Goal: Entertainment & Leisure: Consume media (video, audio)

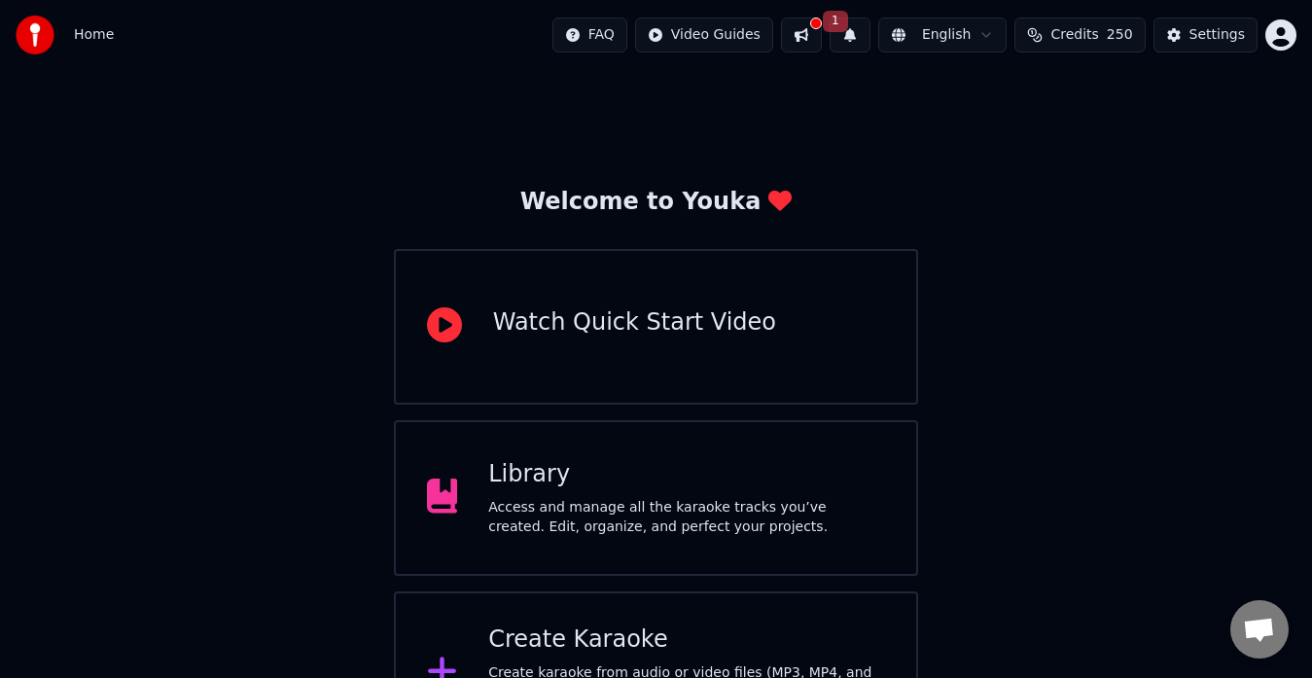
click at [820, 35] on button at bounding box center [801, 35] width 41 height 35
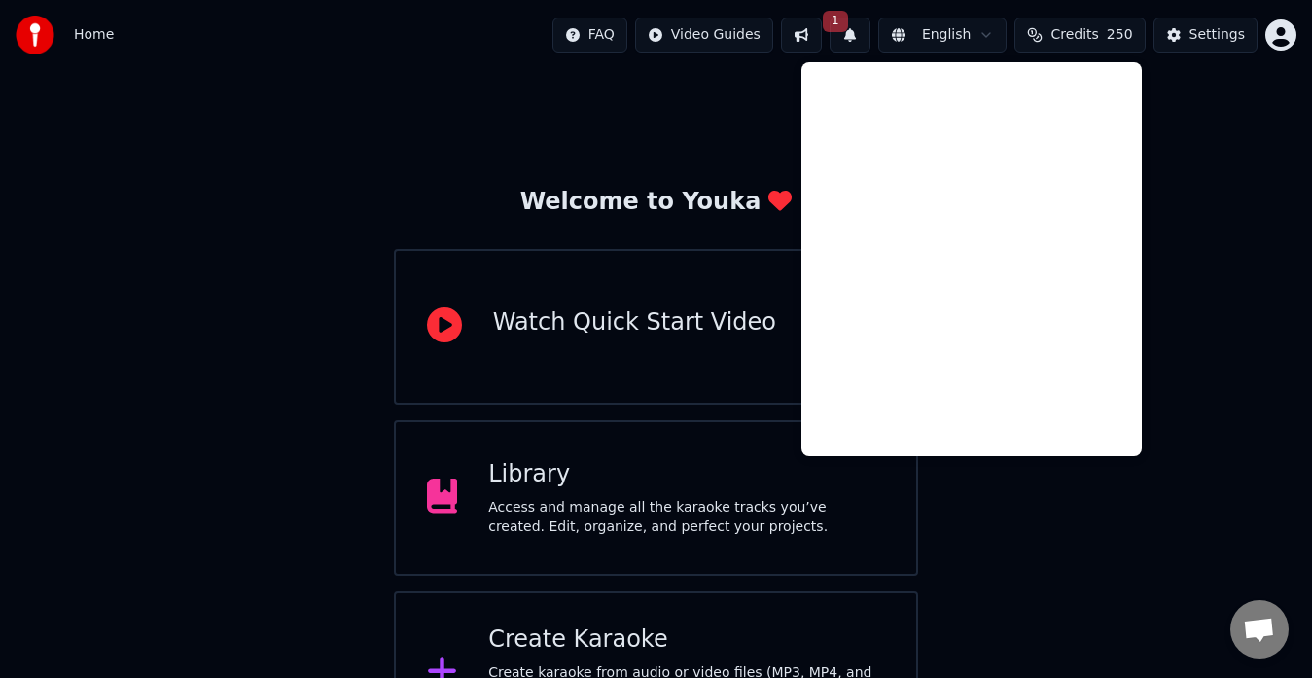
click at [870, 29] on button "1" at bounding box center [850, 35] width 41 height 35
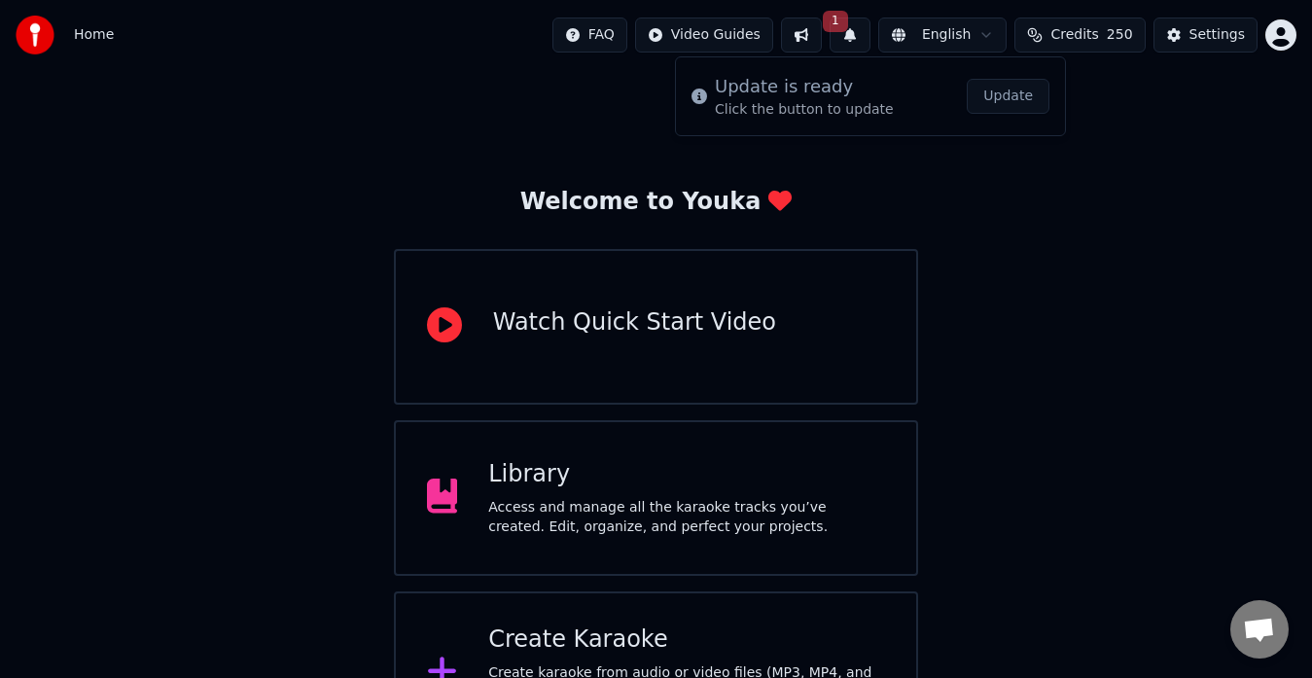
click at [991, 96] on button "Update" at bounding box center [1008, 96] width 83 height 35
click at [1116, 28] on span "250" at bounding box center [1120, 34] width 26 height 19
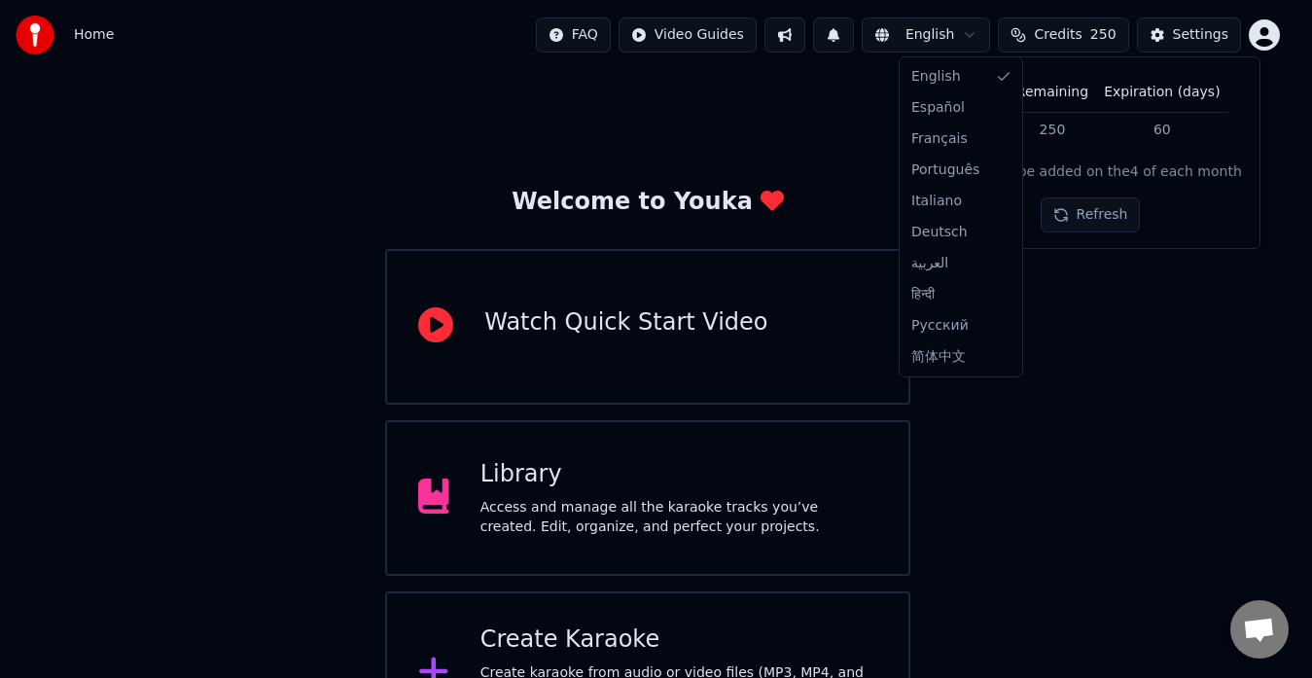
click at [1001, 37] on html "Home FAQ Video Guides English Credits 250 Settings Welcome to Youka Watch Quick…" at bounding box center [656, 377] width 1312 height 755
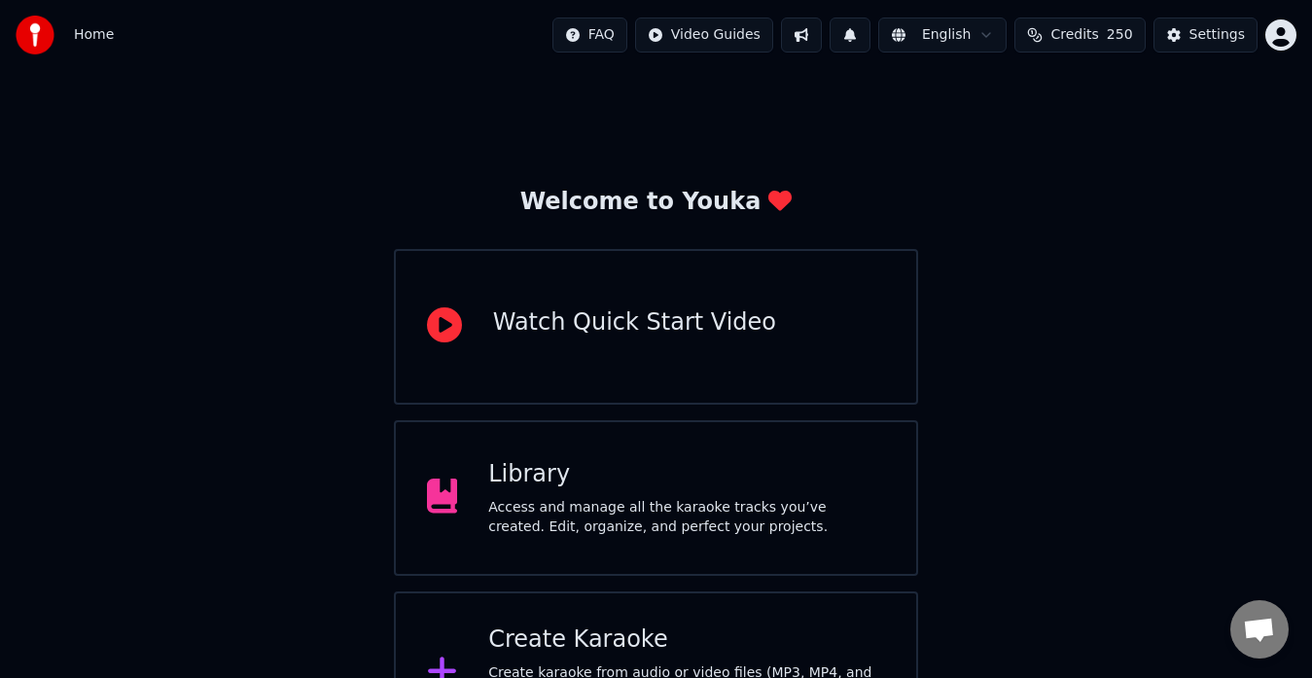
click at [1052, 265] on html "Home FAQ Video Guides English Credits 250 Settings Welcome to Youka Watch Quick…" at bounding box center [656, 377] width 1312 height 755
click at [1226, 28] on div "Settings" at bounding box center [1216, 34] width 55 height 19
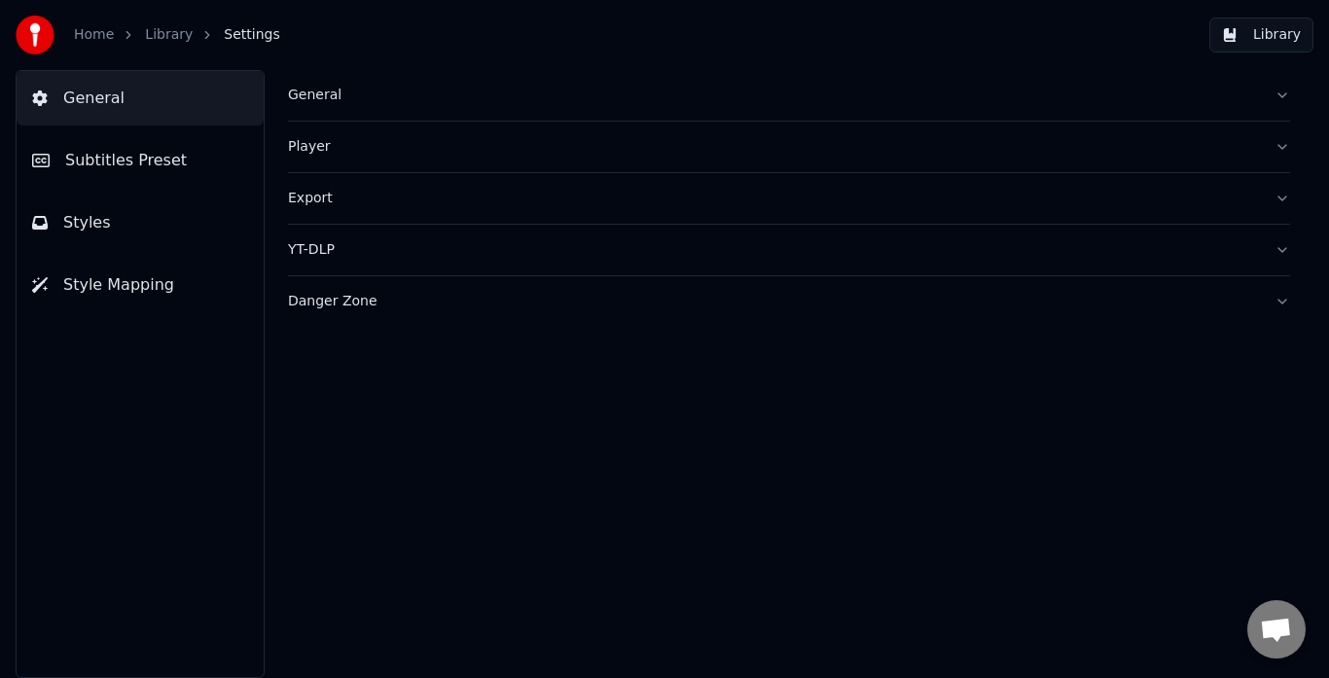
click at [165, 161] on span "Subtitles Preset" at bounding box center [126, 160] width 122 height 23
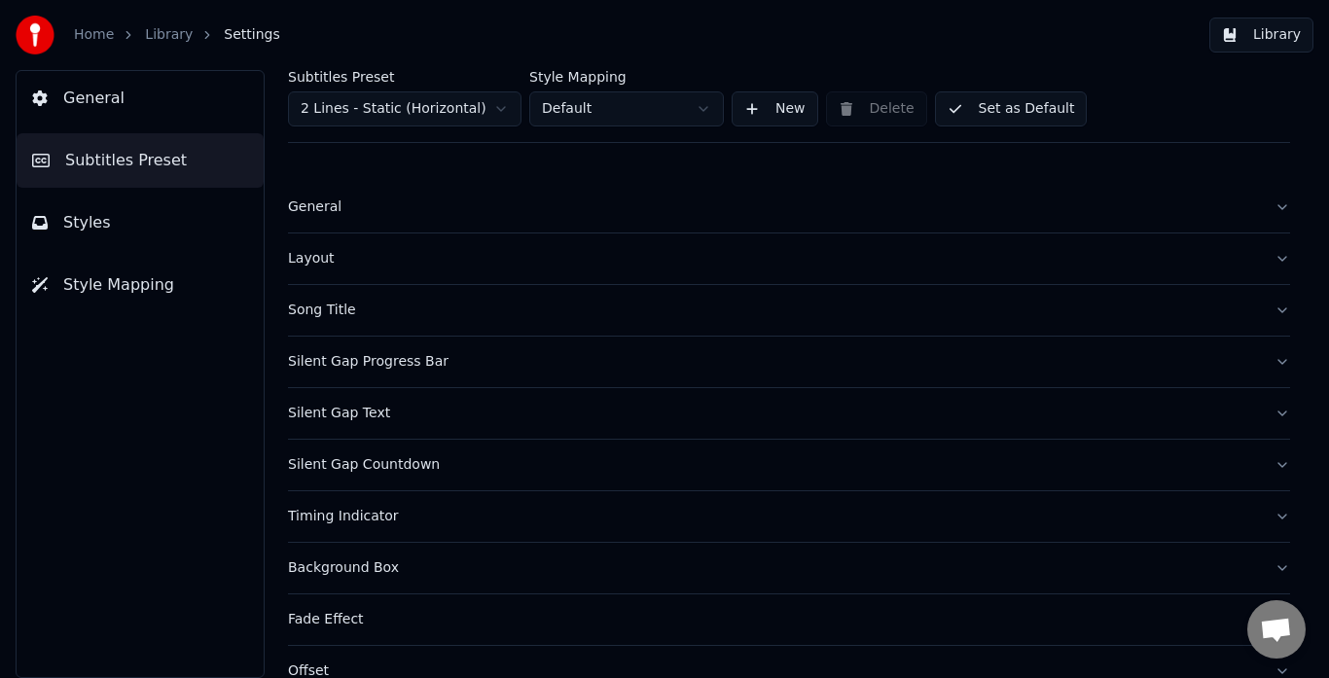
click at [457, 119] on html "Home Library Settings Library General Subtitles Preset Styles Style Mapping Sub…" at bounding box center [664, 339] width 1329 height 678
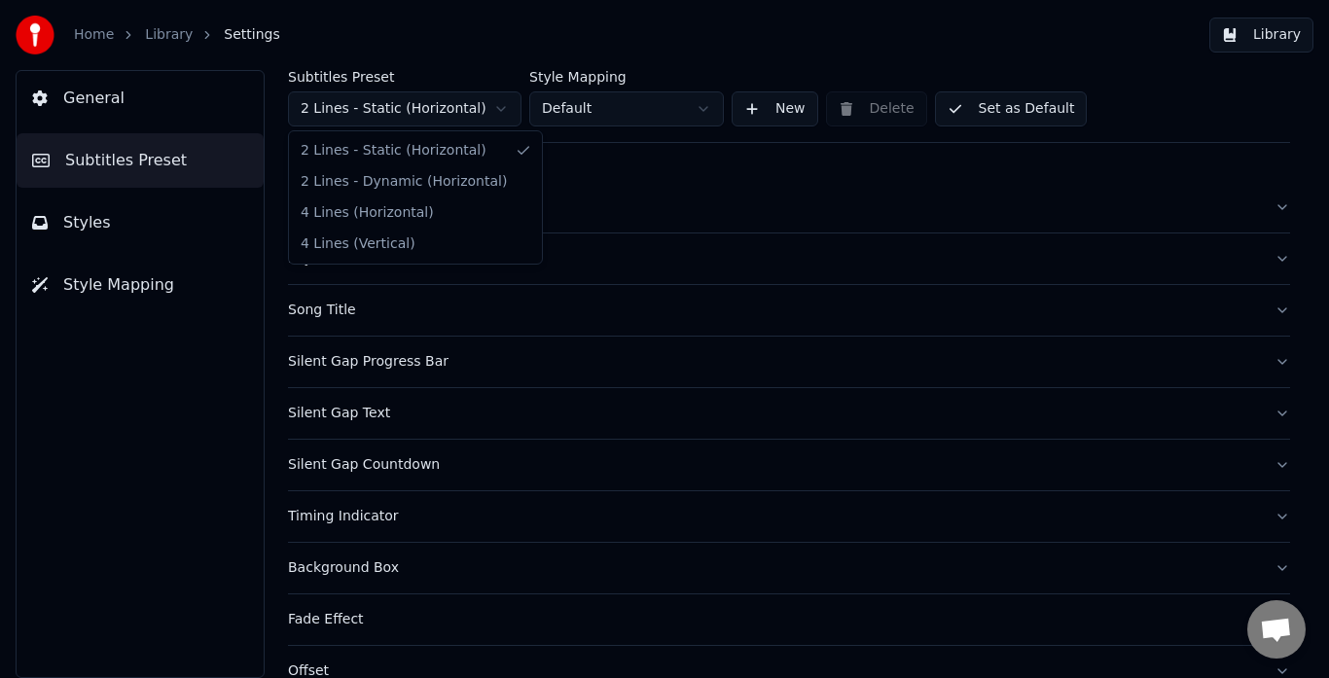
click at [447, 112] on html "Home Library Settings Library General Subtitles Preset Styles Style Mapping Sub…" at bounding box center [664, 339] width 1329 height 678
click at [599, 212] on html "Home Library Settings Library General Subtitles Preset Styles Style Mapping Sub…" at bounding box center [664, 339] width 1329 height 678
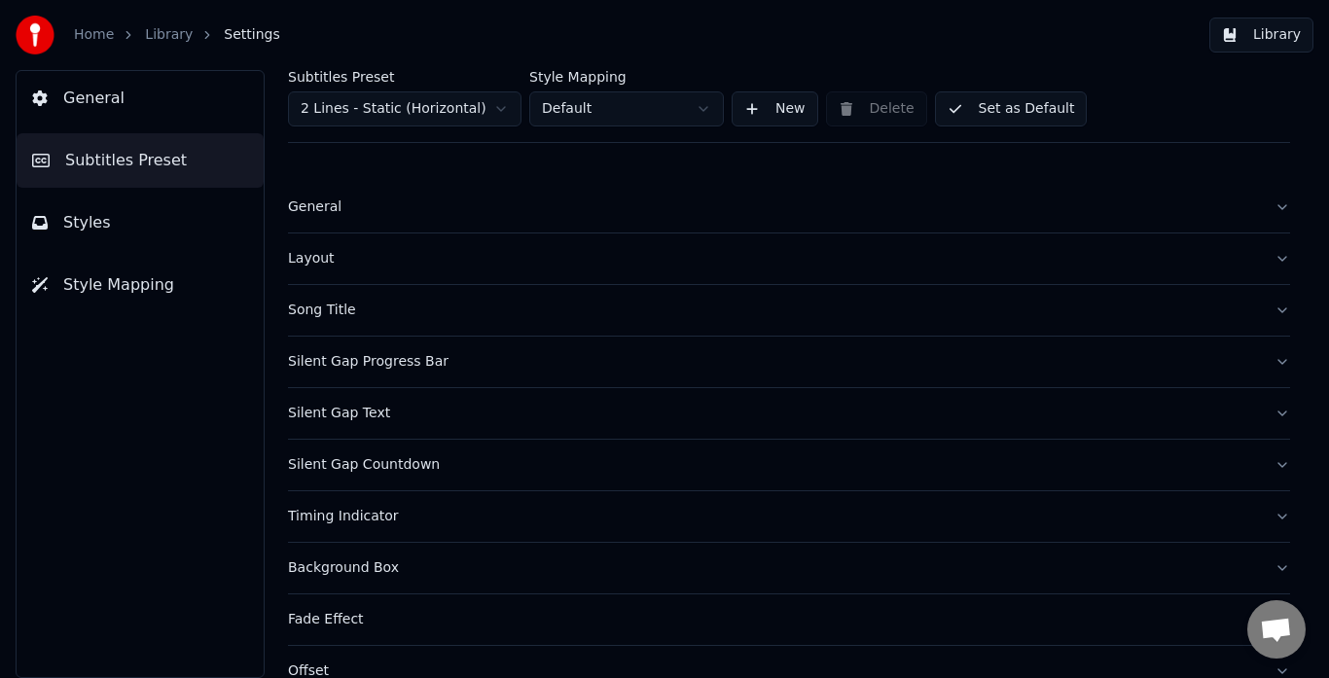
click at [179, 278] on button "Style Mapping" at bounding box center [140, 285] width 247 height 54
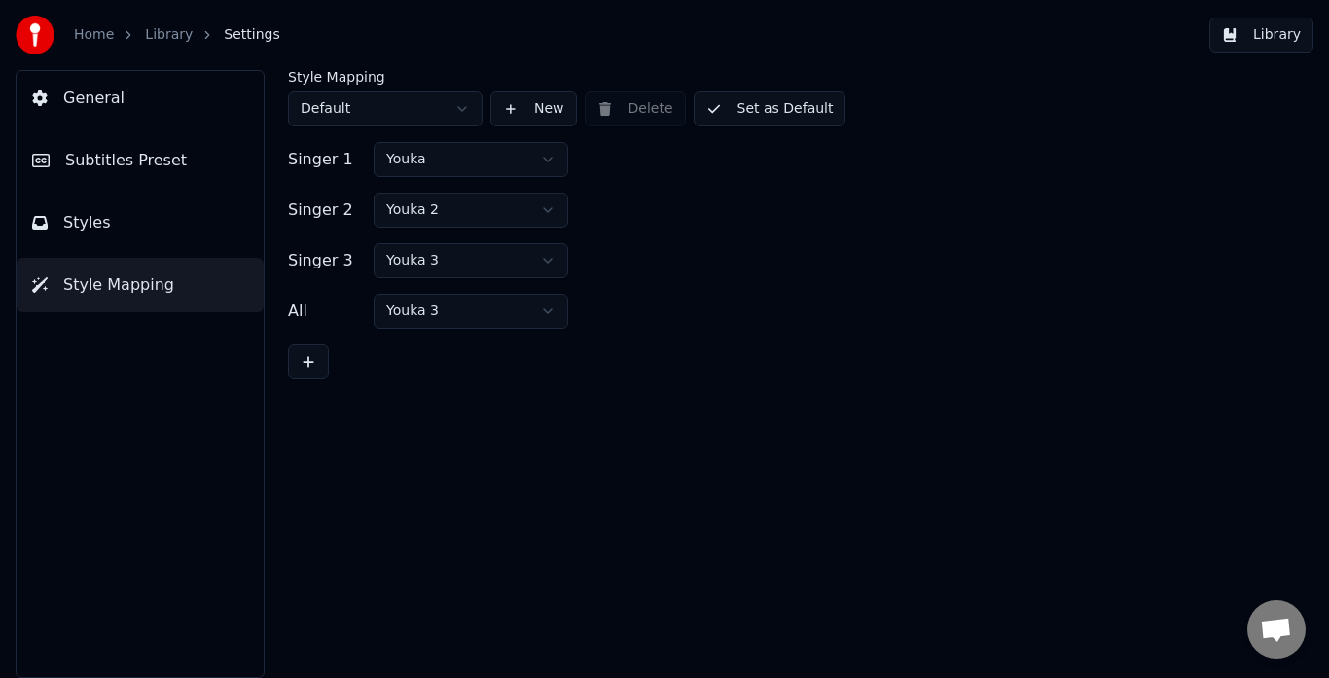
click at [175, 238] on button "Styles" at bounding box center [140, 222] width 247 height 54
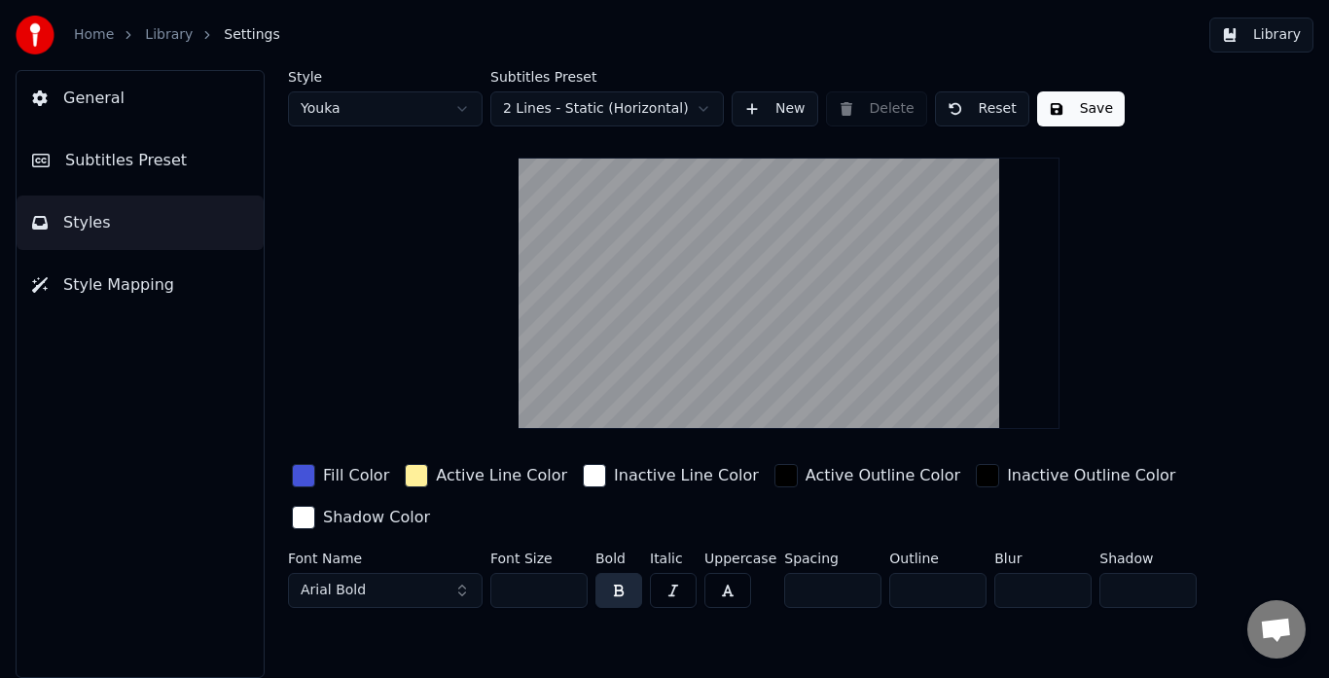
click at [423, 107] on html "Home Library Settings Library General Subtitles Preset Styles Style Mapping Sty…" at bounding box center [664, 339] width 1329 height 678
click at [397, 106] on html "Home Library Settings Library General Subtitles Preset Styles Style Mapping Sty…" at bounding box center [664, 339] width 1329 height 678
click at [419, 112] on html "Home Library Settings Library General Subtitles Preset Styles Style Mapping Sty…" at bounding box center [664, 339] width 1329 height 678
click at [400, 113] on html "Home Library Settings Library General Subtitles Preset Styles Style Mapping Sty…" at bounding box center [664, 339] width 1329 height 678
click at [525, 109] on html "Home Library Settings Library General Subtitles Preset Styles Style Mapping Sty…" at bounding box center [664, 339] width 1329 height 678
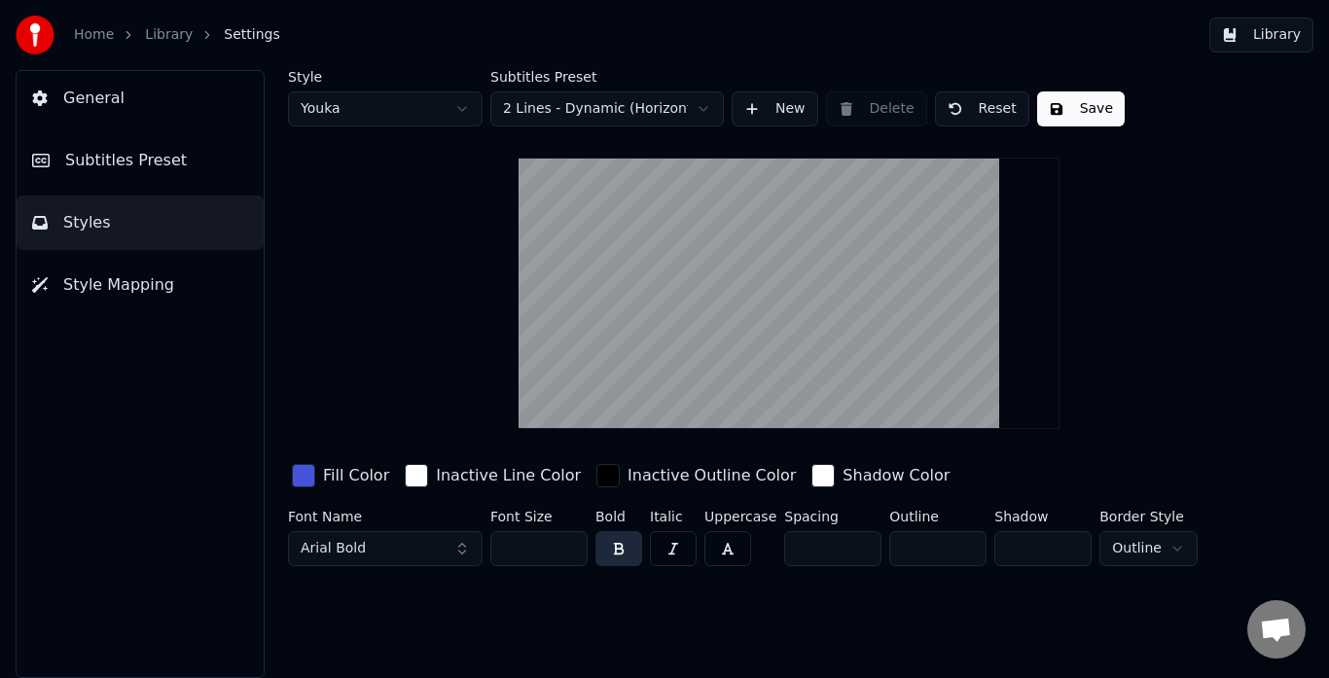
click at [433, 111] on html "Home Library Settings Library General Subtitles Preset Styles Style Mapping Sty…" at bounding box center [664, 339] width 1329 height 678
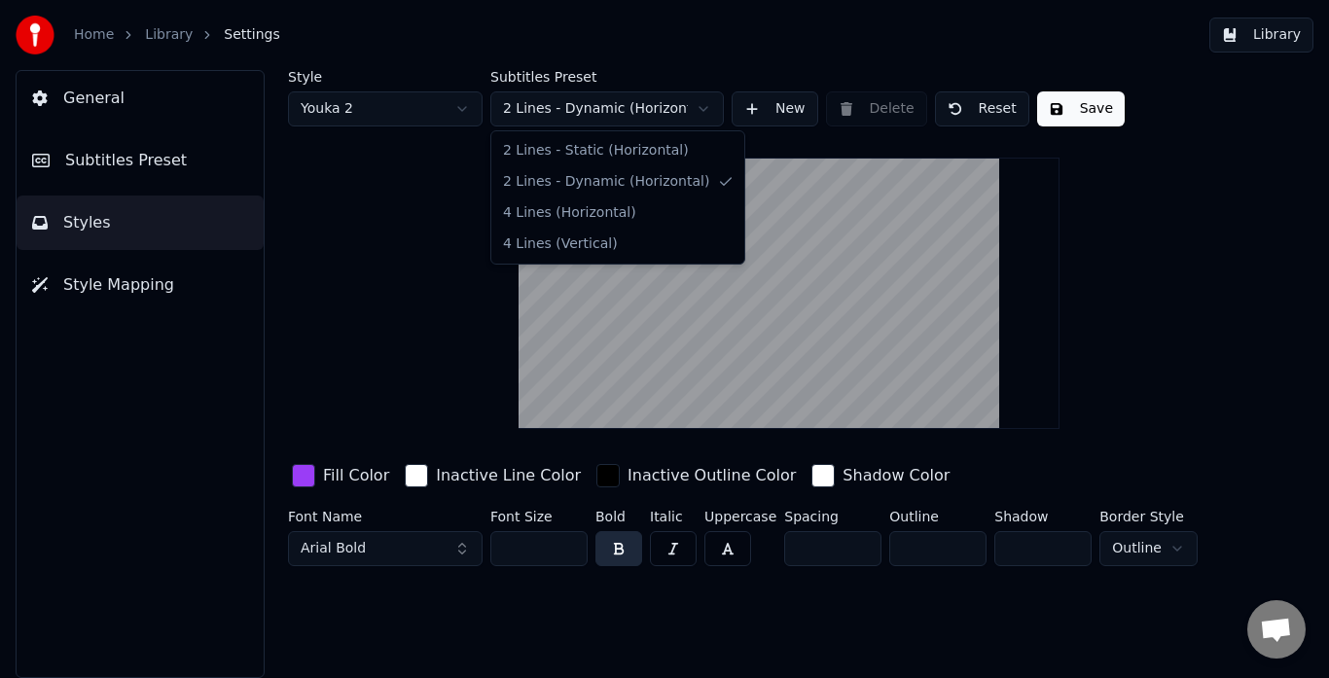
click at [606, 109] on html "Home Library Settings Library General Subtitles Preset Styles Style Mapping Sty…" at bounding box center [664, 339] width 1329 height 678
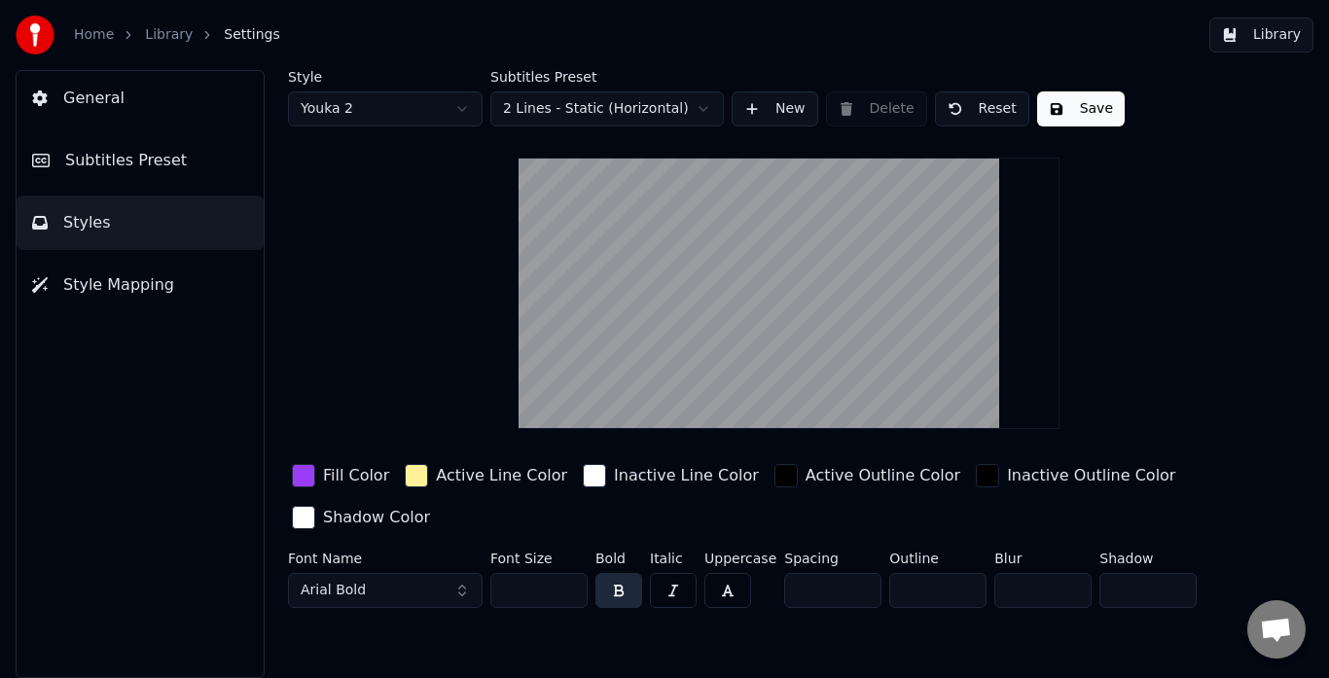
click at [574, 116] on html "Home Library Settings Library General Subtitles Preset Styles Style Mapping Sty…" at bounding box center [664, 339] width 1329 height 678
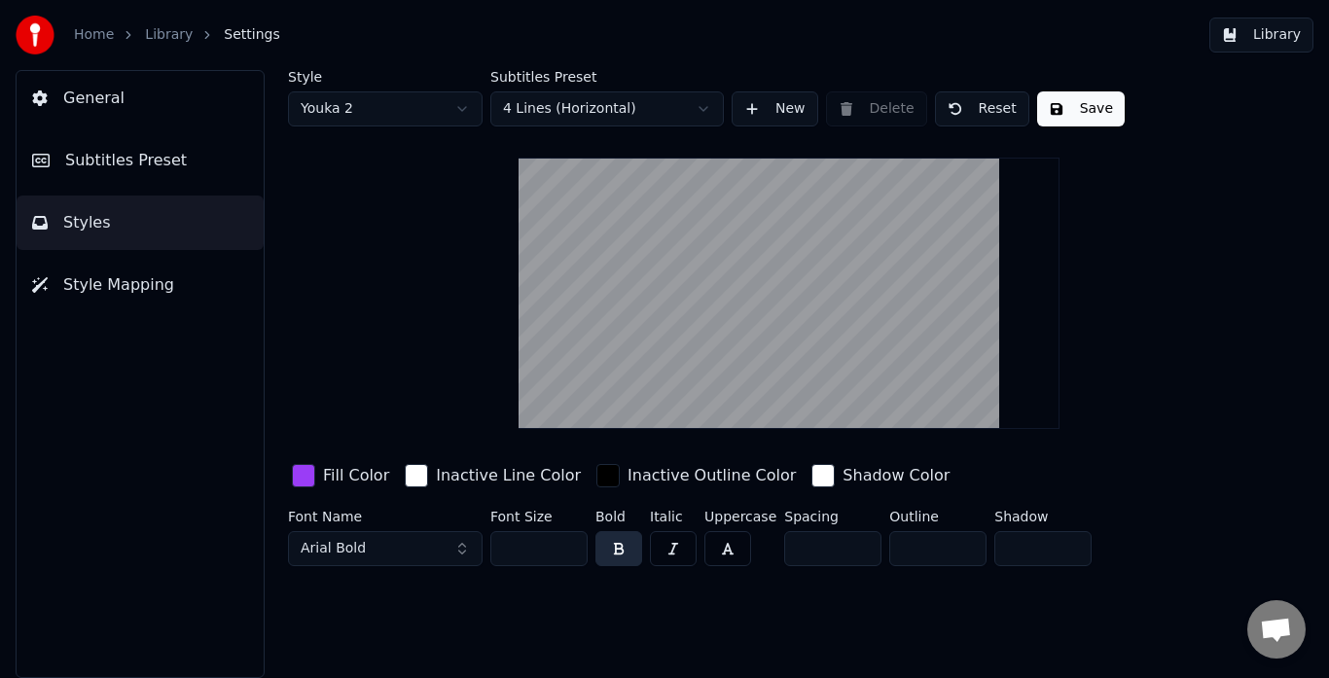
click at [432, 124] on body "Home Library Settings Library General Subtitles Preset Styles Style Mapping Sty…" at bounding box center [664, 339] width 1329 height 678
click at [172, 44] on link "Library" at bounding box center [169, 34] width 48 height 19
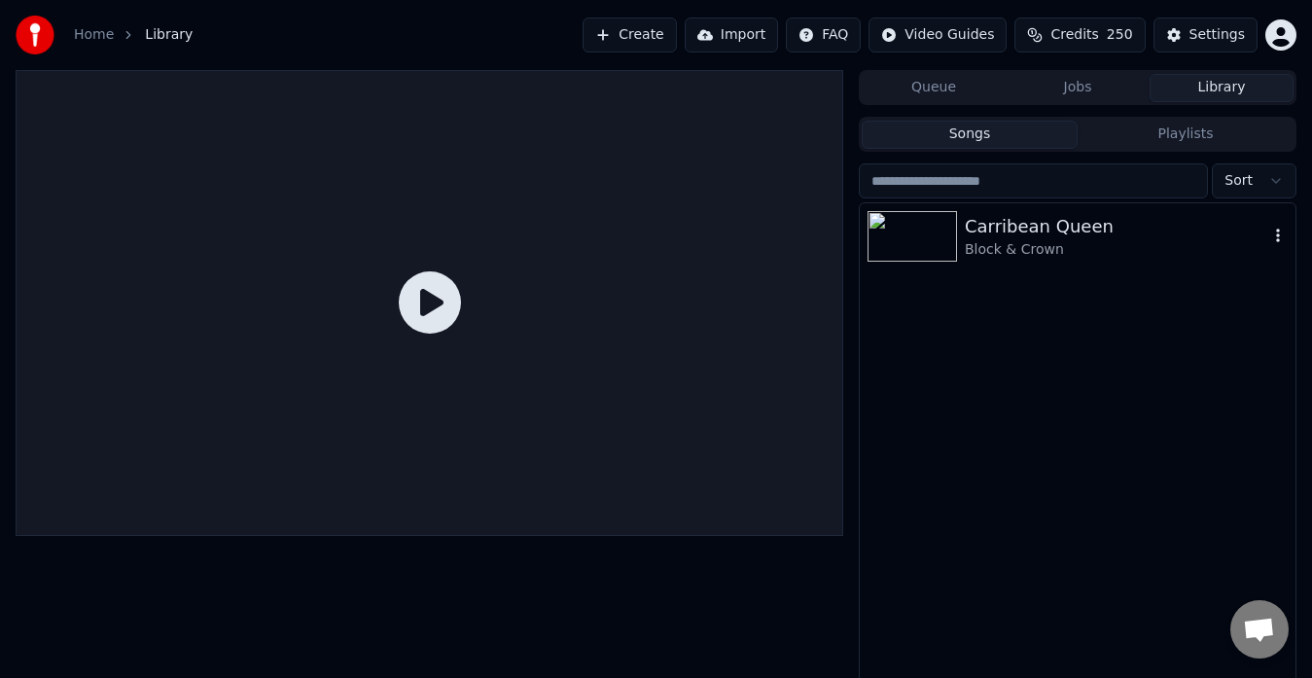
click at [1070, 244] on div "Block & Crown" at bounding box center [1116, 249] width 303 height 19
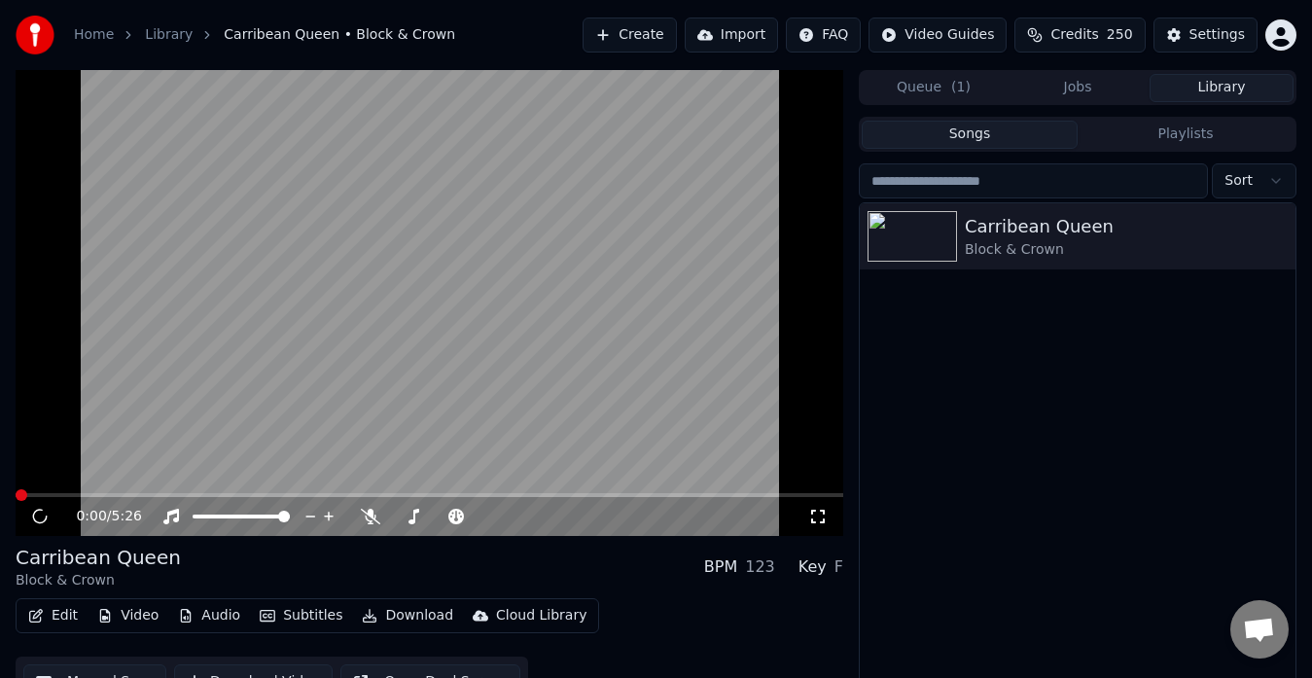
click at [375, 408] on video at bounding box center [430, 303] width 828 height 466
click at [136, 489] on video at bounding box center [430, 303] width 828 height 466
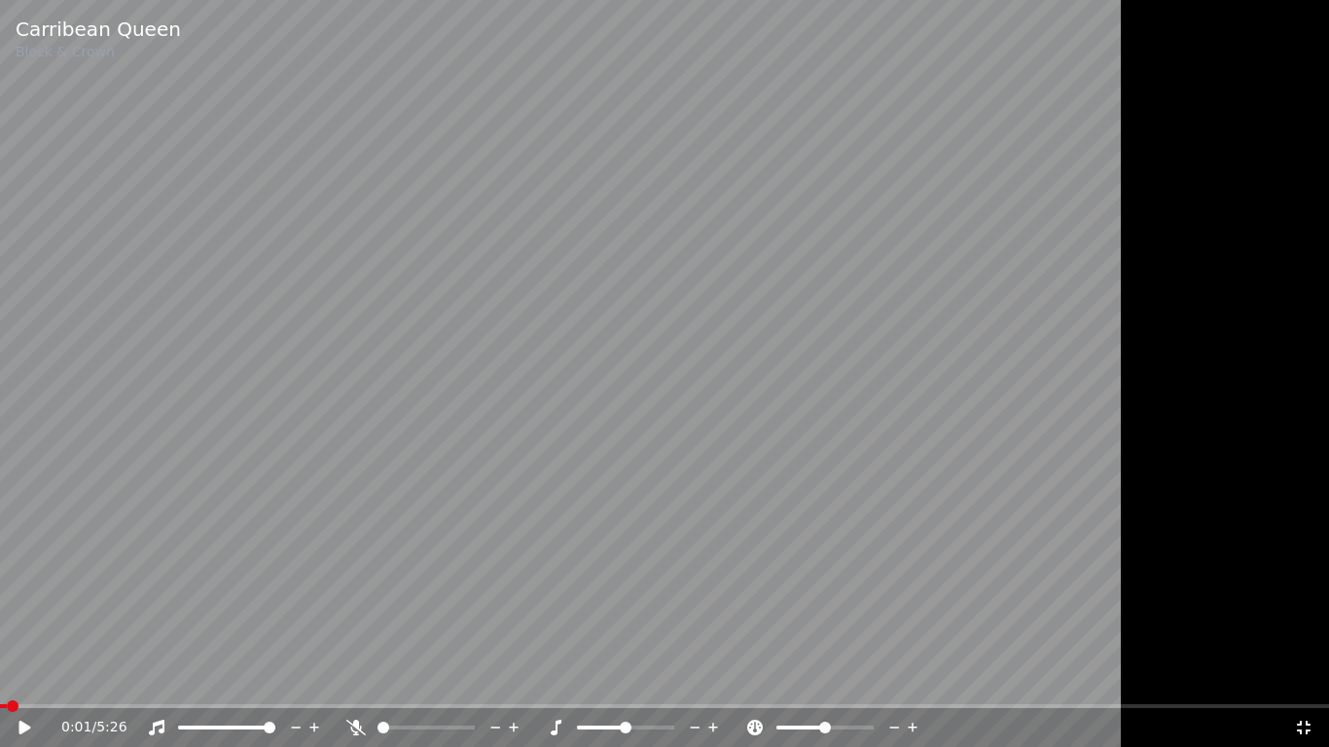
click at [182, 677] on video at bounding box center [664, 373] width 1329 height 747
click at [181, 677] on div "0:01 / 5:26" at bounding box center [664, 727] width 1329 height 39
click at [183, 677] on span at bounding box center [664, 706] width 1329 height 4
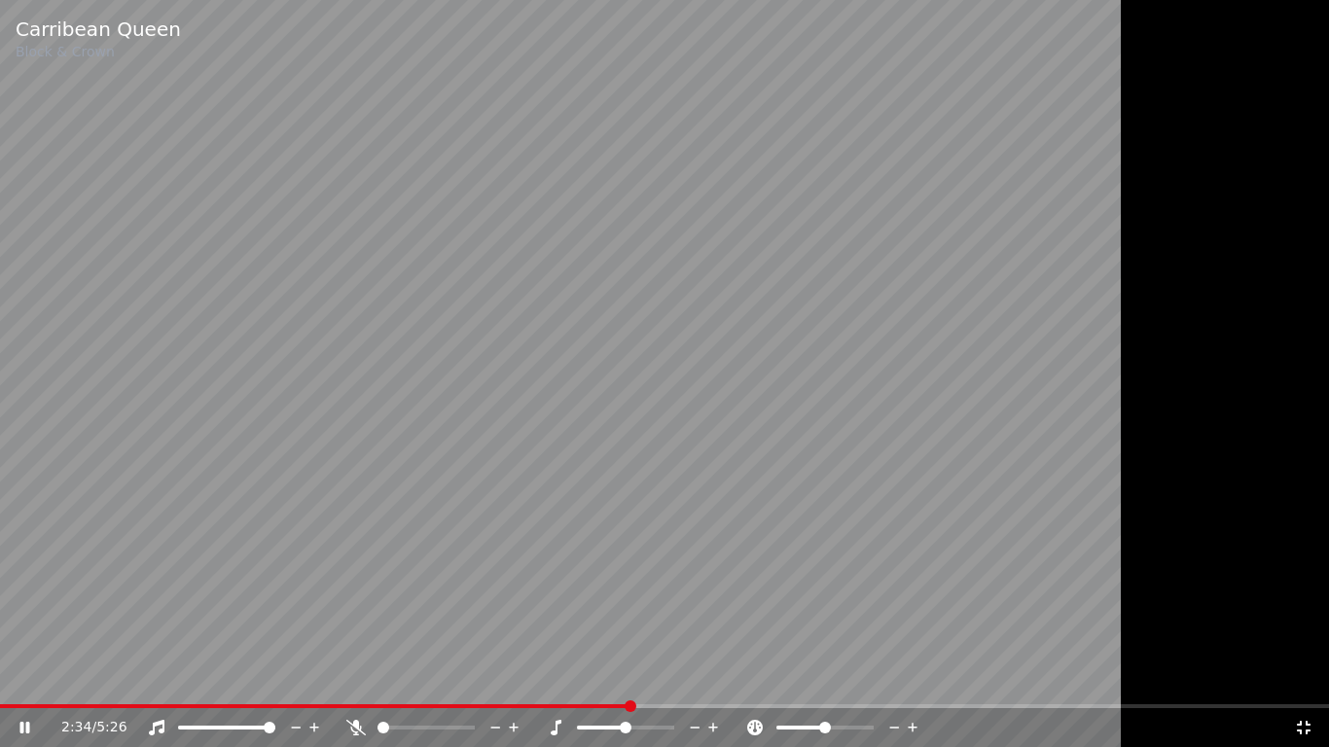
click at [1328, 677] on div "2:34 / 5:26" at bounding box center [664, 727] width 1329 height 39
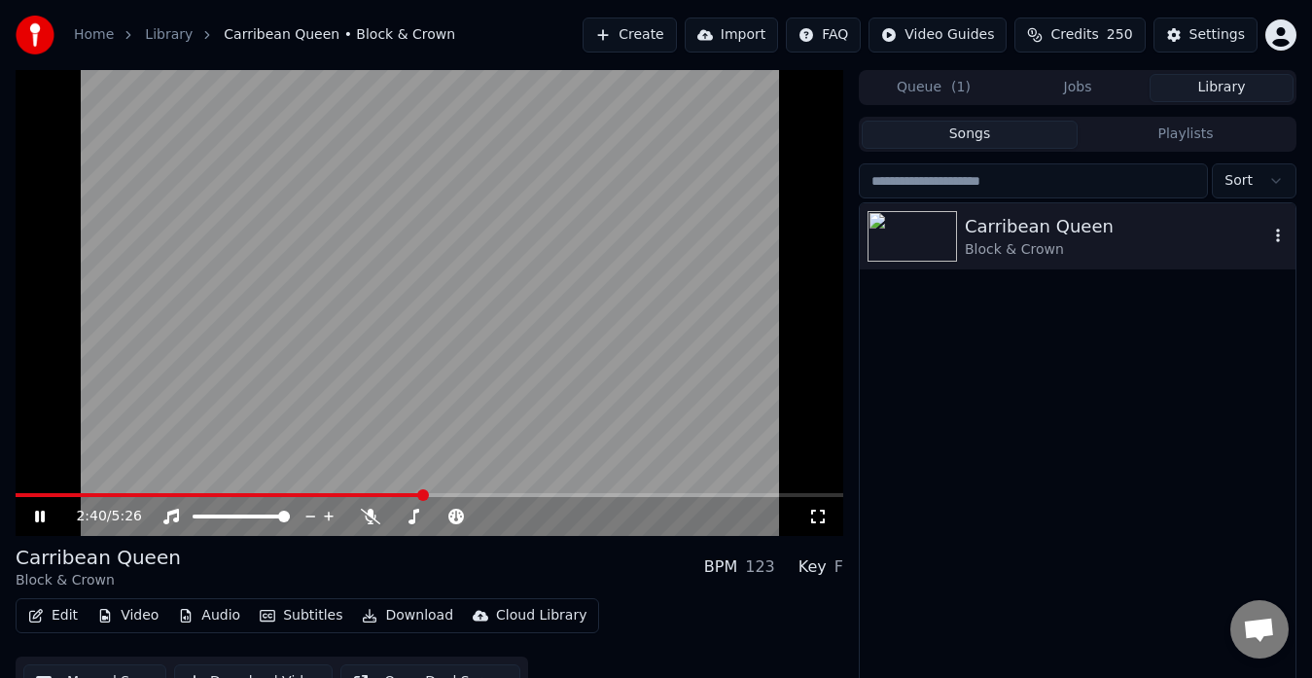
click at [1281, 233] on icon "button" at bounding box center [1277, 236] width 19 height 16
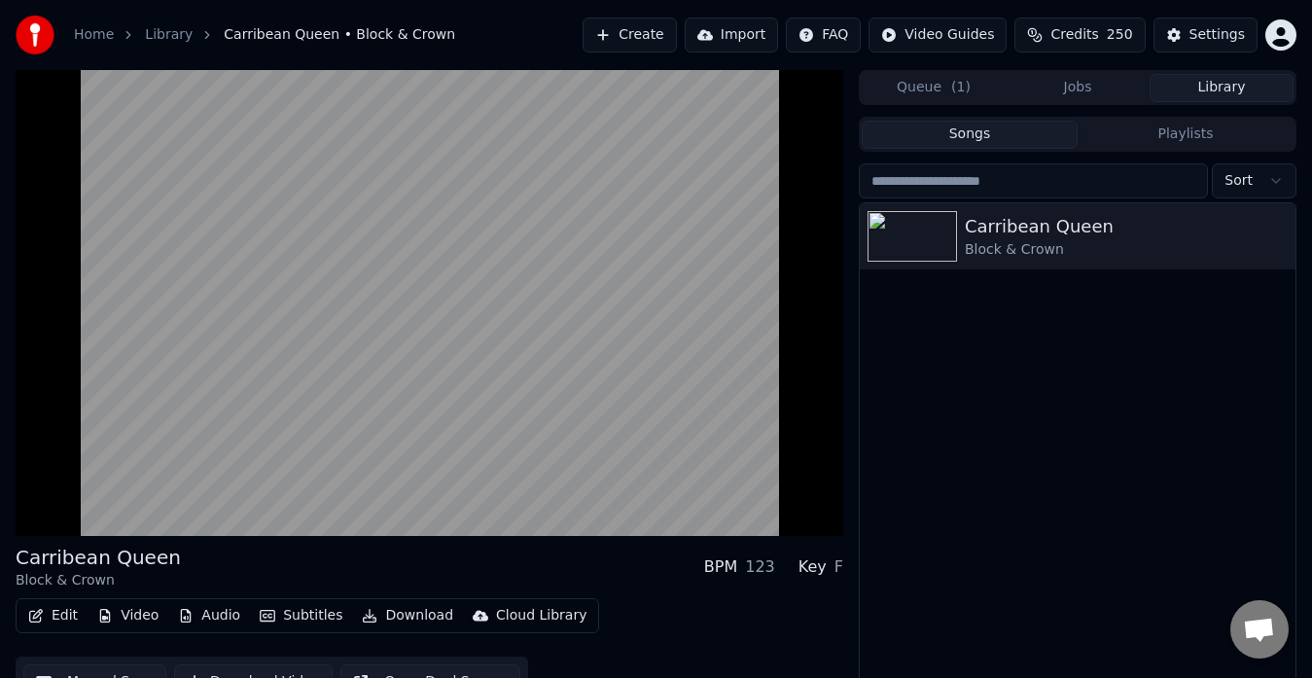
click at [1065, 334] on div "Carribean Queen Block & Crown" at bounding box center [1078, 456] width 436 height 507
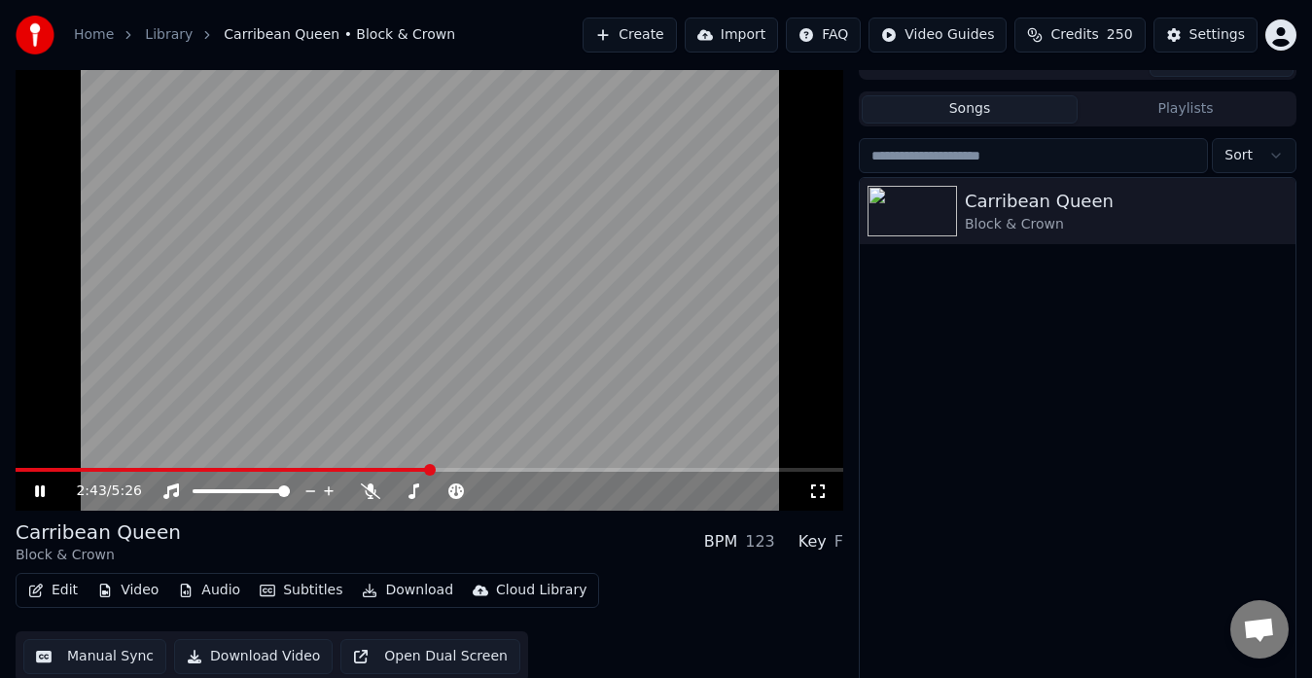
scroll to position [33, 0]
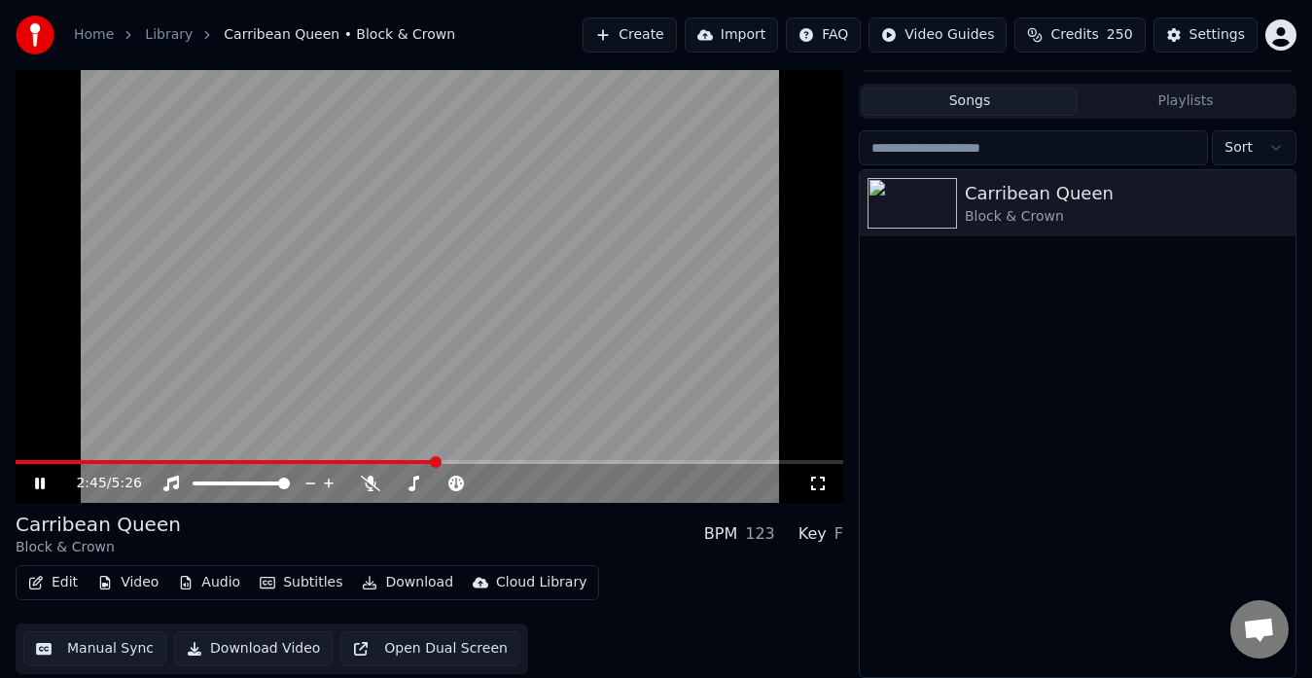
click at [351, 659] on button "Open Dual Screen" at bounding box center [430, 648] width 180 height 35
click at [745, 35] on button "Import" at bounding box center [731, 35] width 93 height 35
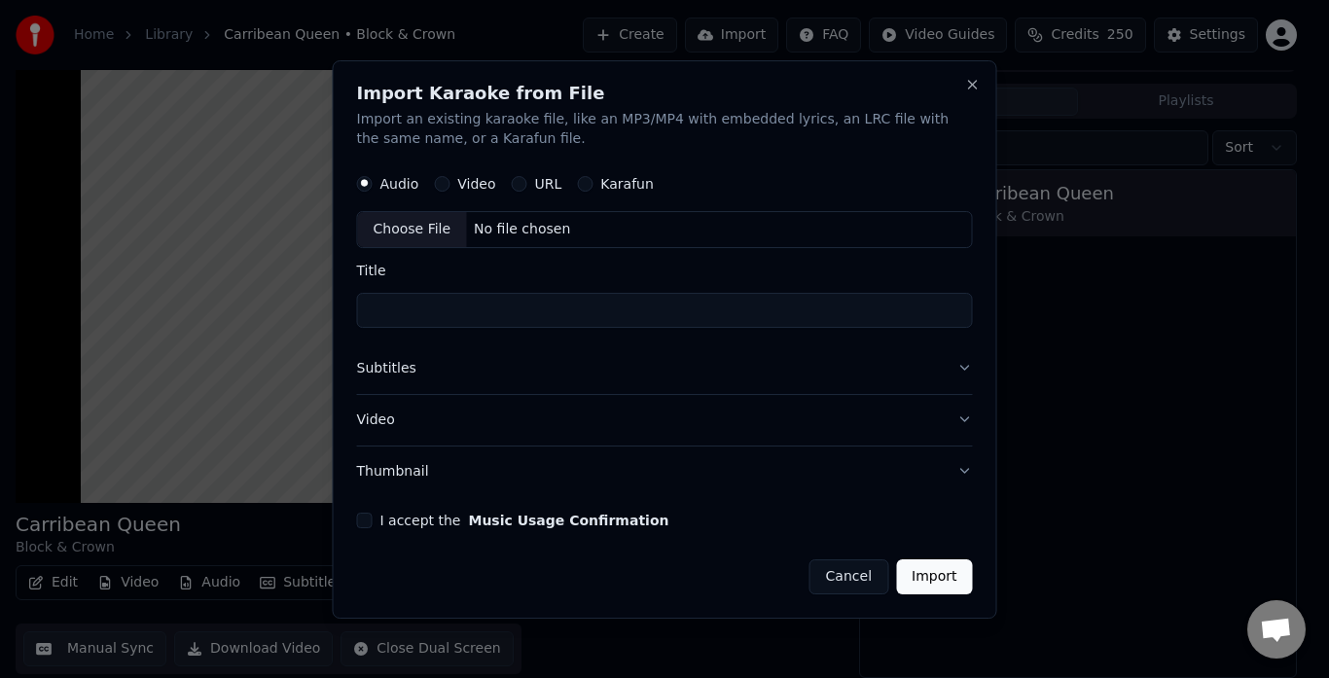
click at [848, 569] on button "Cancel" at bounding box center [848, 575] width 79 height 35
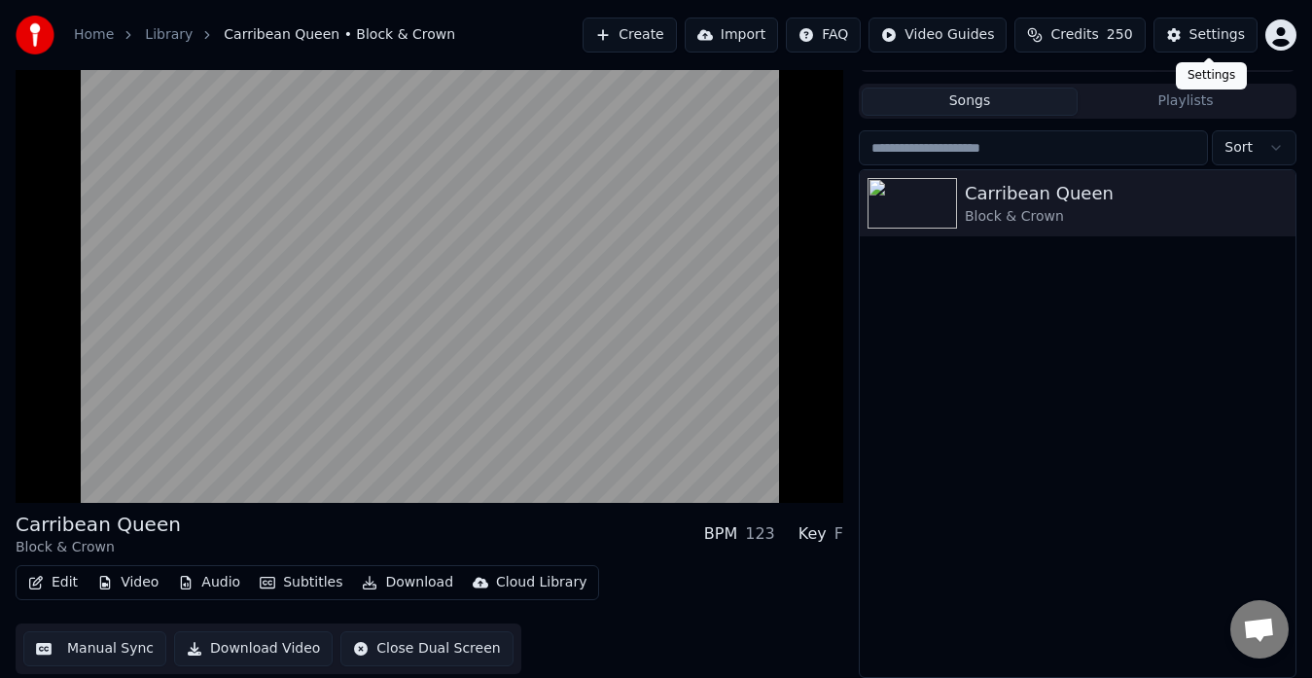
click at [1221, 30] on div "Settings" at bounding box center [1216, 34] width 55 height 19
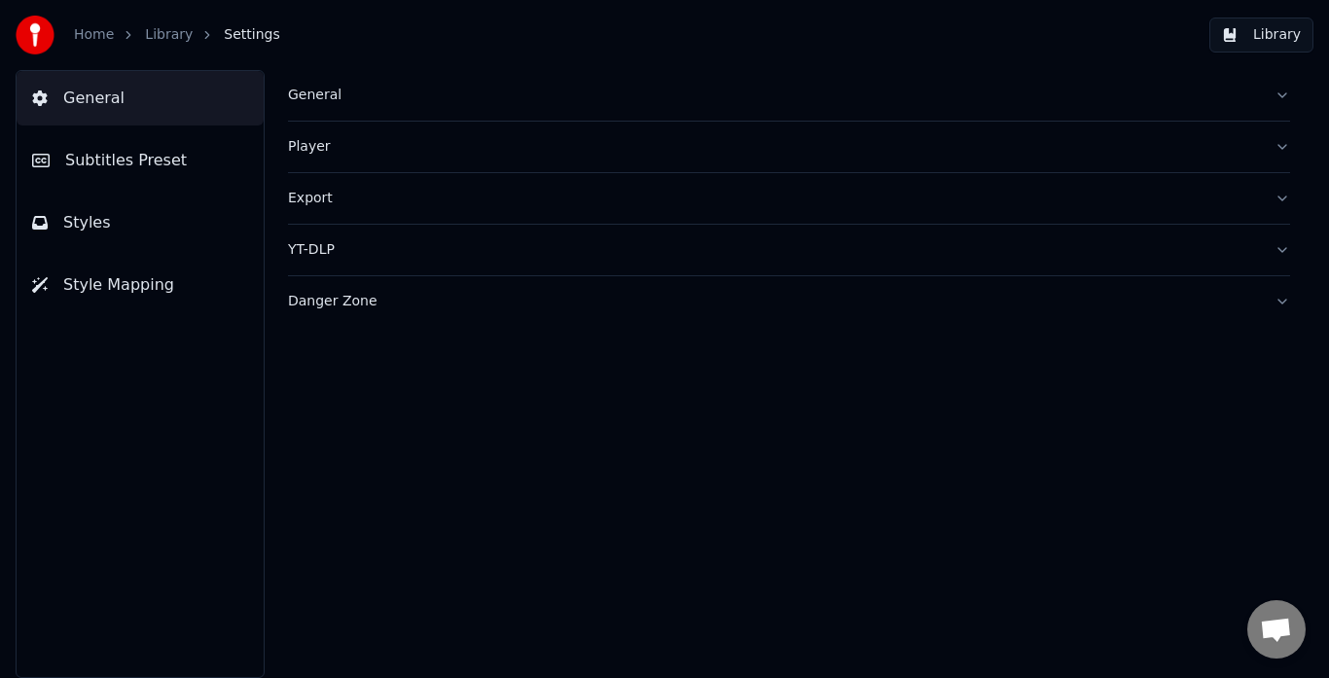
click at [76, 33] on link "Home" at bounding box center [94, 34] width 40 height 19
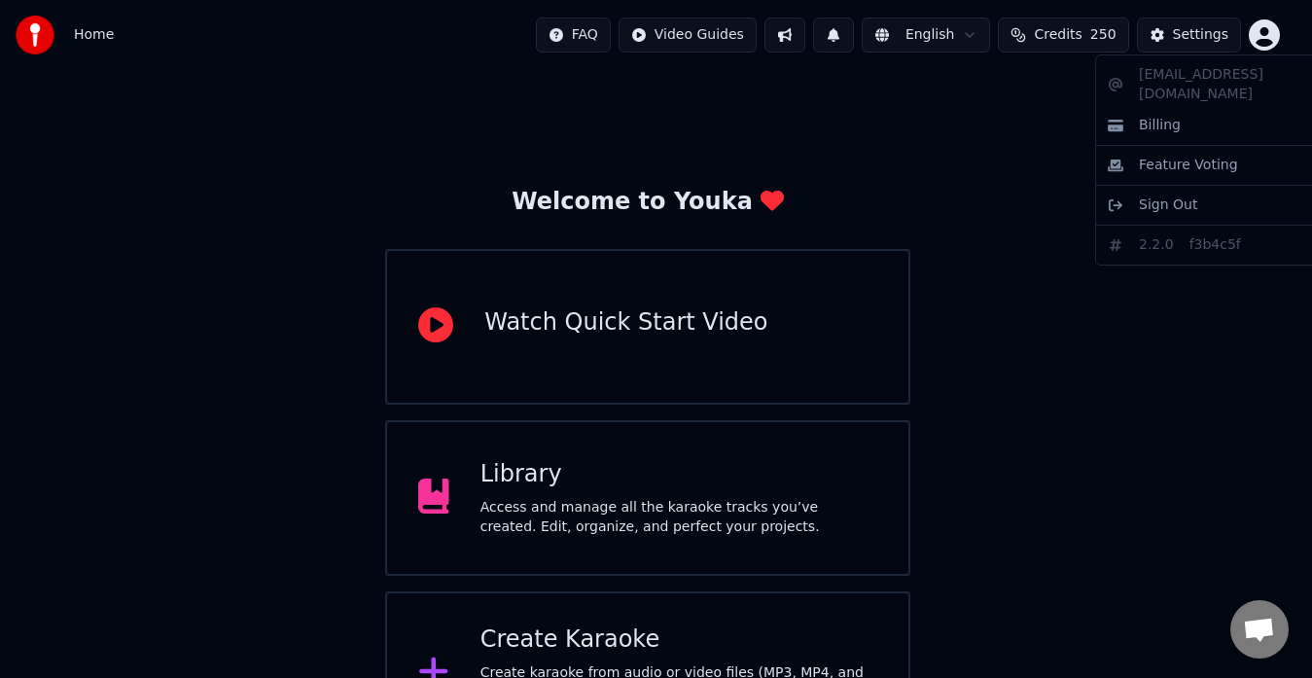
click at [1266, 29] on html "Home FAQ Video Guides English Credits 250 Settings Welcome to Youka Watch Quick…" at bounding box center [656, 377] width 1312 height 755
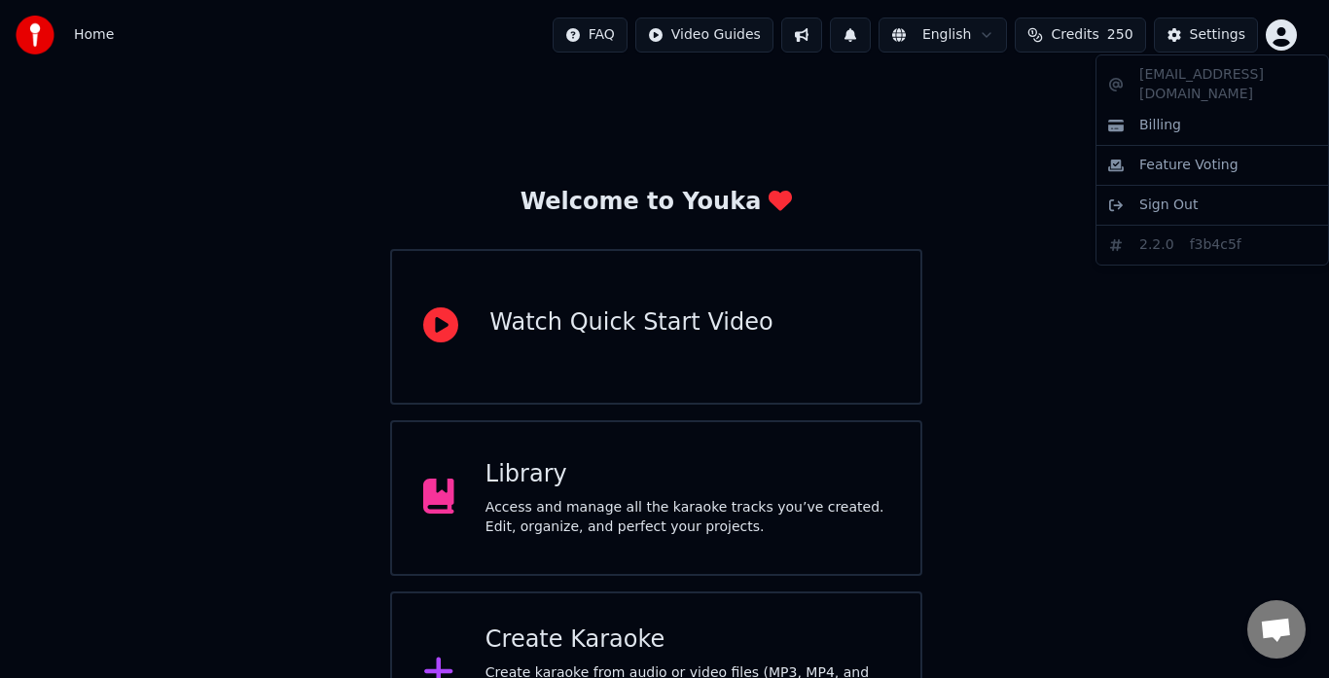
click at [1229, 68] on div "opensourcowiec@gmail.com Billing Feature Voting Sign Out 2.2.0 f3b4c5f" at bounding box center [1211, 159] width 233 height 211
click at [1141, 474] on html "Home FAQ Video Guides English Credits 250 Settings Welcome to Youka Watch Quick…" at bounding box center [664, 377] width 1329 height 755
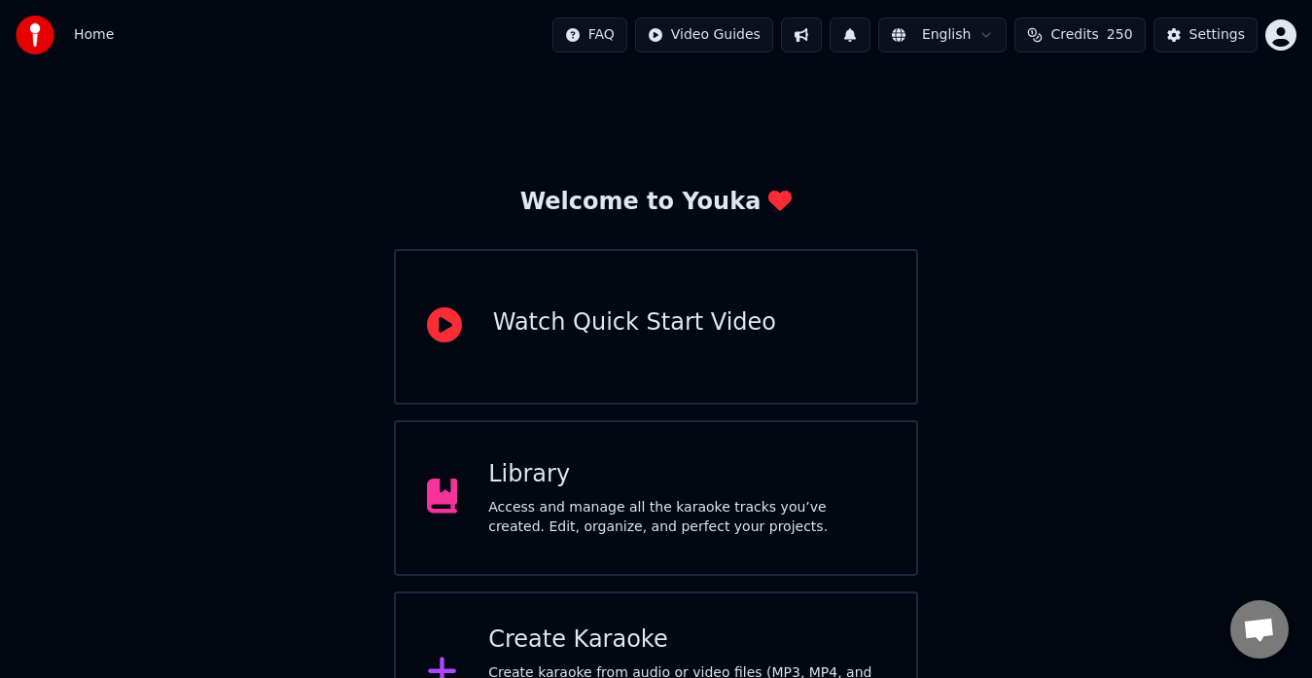
click at [606, 27] on html "Home FAQ Video Guides English Credits 250 Settings Welcome to Youka Watch Quick…" at bounding box center [656, 377] width 1312 height 755
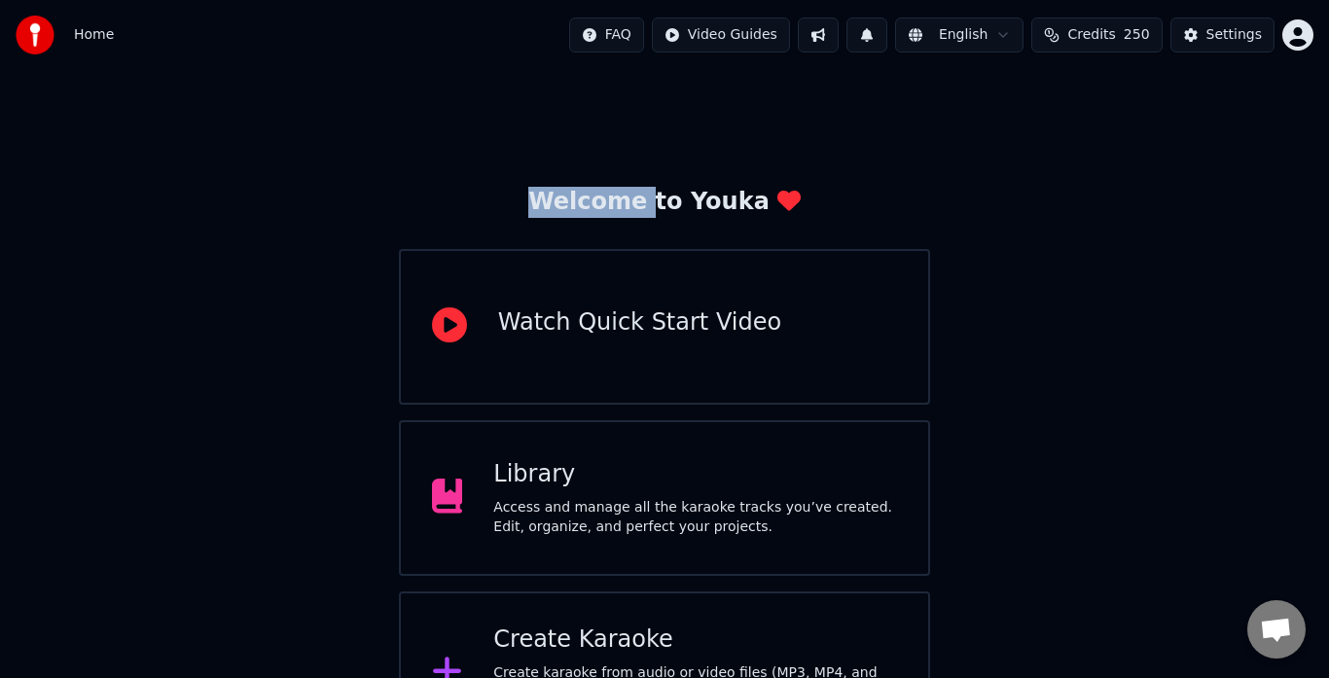
click at [605, 37] on html "Home FAQ Video Guides English Credits 250 Settings Welcome to Youka Watch Quick…" at bounding box center [664, 377] width 1329 height 755
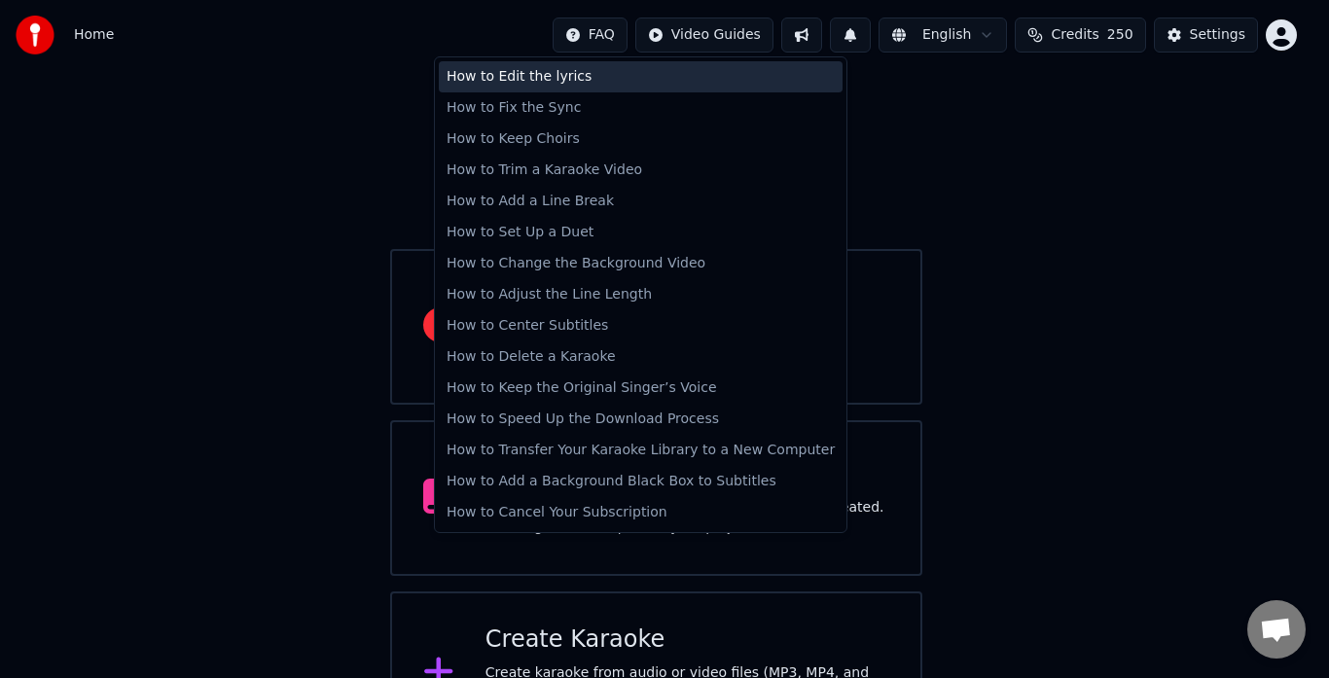
click at [576, 67] on div "How to Edit the lyrics" at bounding box center [641, 76] width 404 height 31
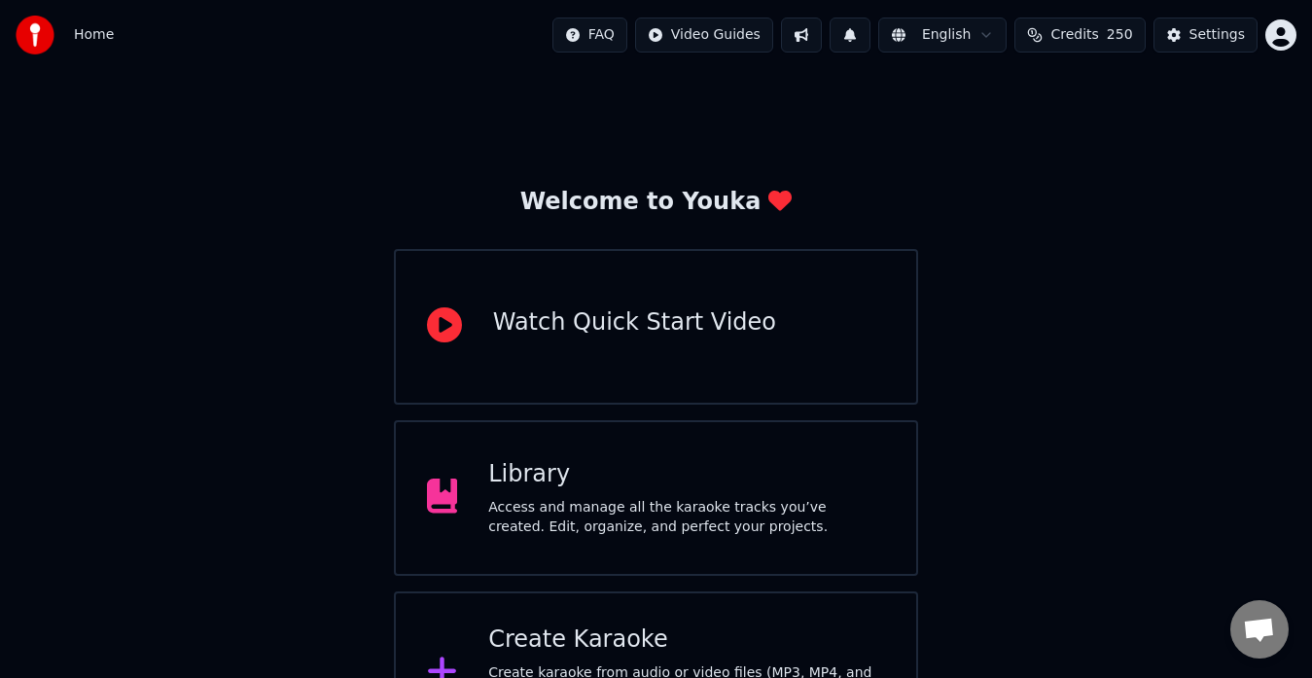
click at [570, 474] on div "Library" at bounding box center [686, 474] width 397 height 31
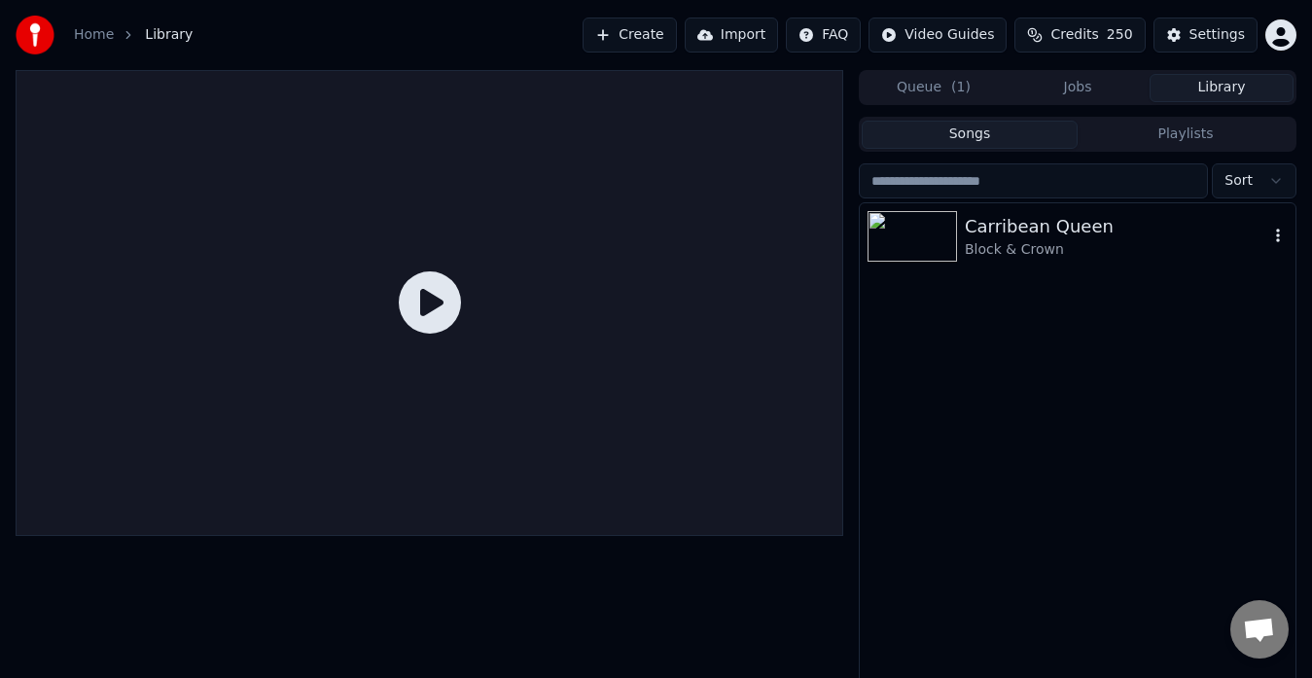
click at [1032, 220] on div "Carribean Queen" at bounding box center [1116, 226] width 303 height 27
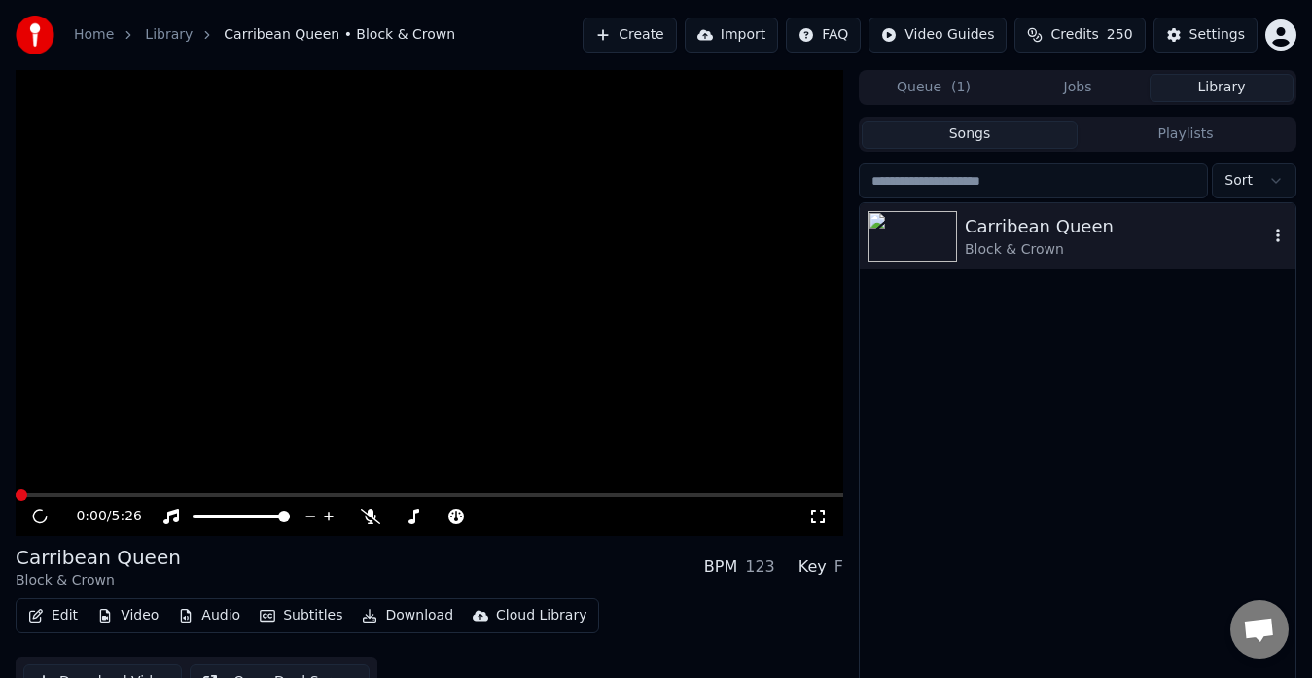
click at [1032, 220] on div "Carribean Queen" at bounding box center [1116, 226] width 303 height 27
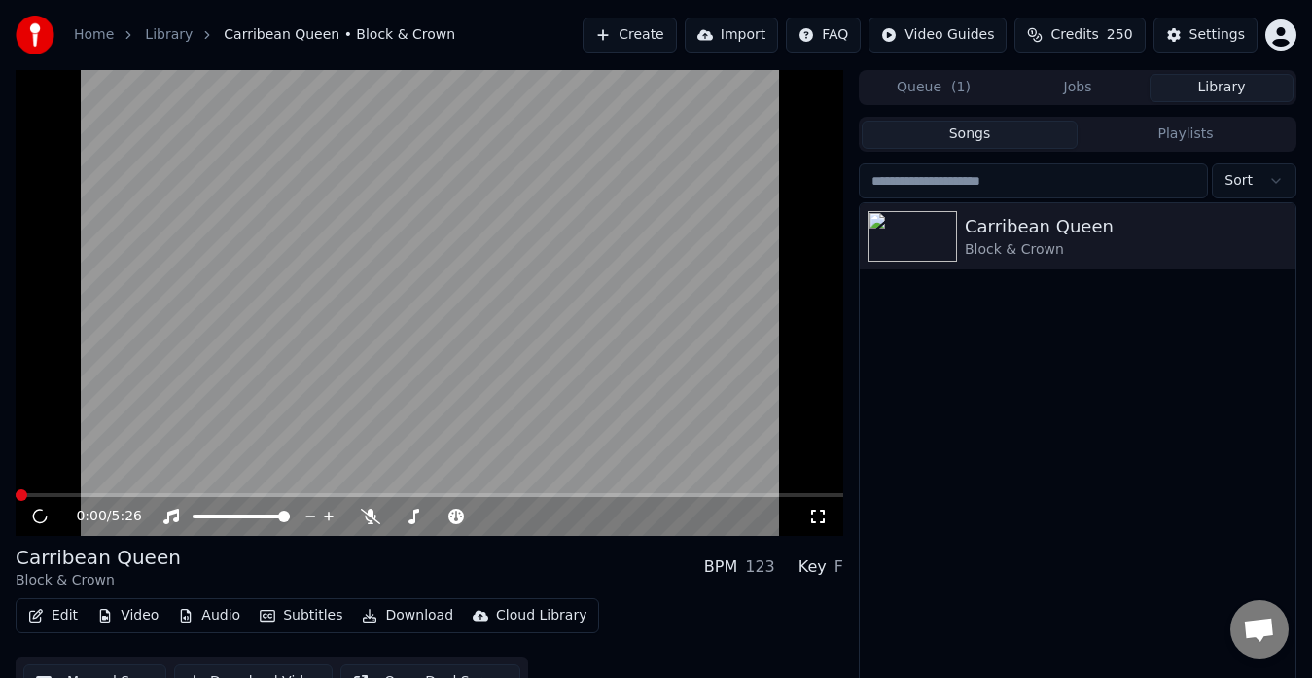
click at [904, 79] on button "Queue ( 1 )" at bounding box center [934, 88] width 144 height 28
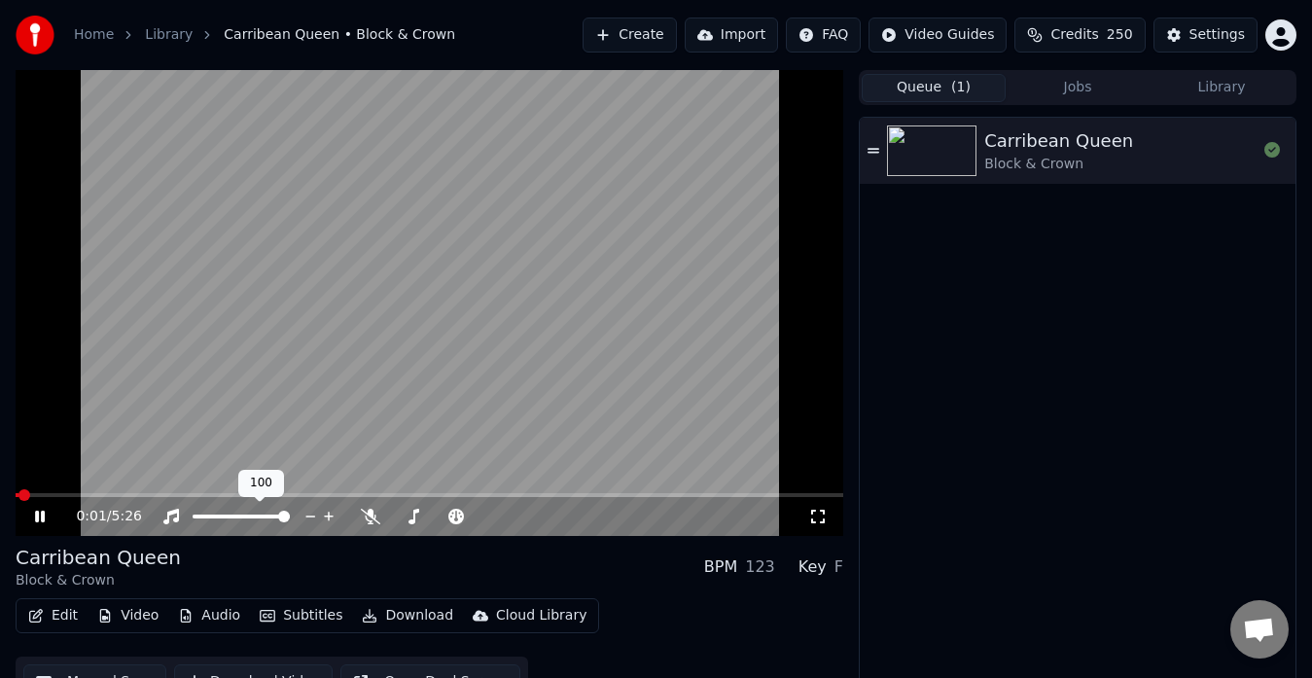
click at [322, 485] on video at bounding box center [430, 303] width 828 height 466
click at [322, 491] on video at bounding box center [430, 303] width 828 height 466
click at [863, 38] on html "Home Library Carribean Queen • Block & Crown Create Import FAQ Video Guides Cre…" at bounding box center [656, 339] width 1312 height 678
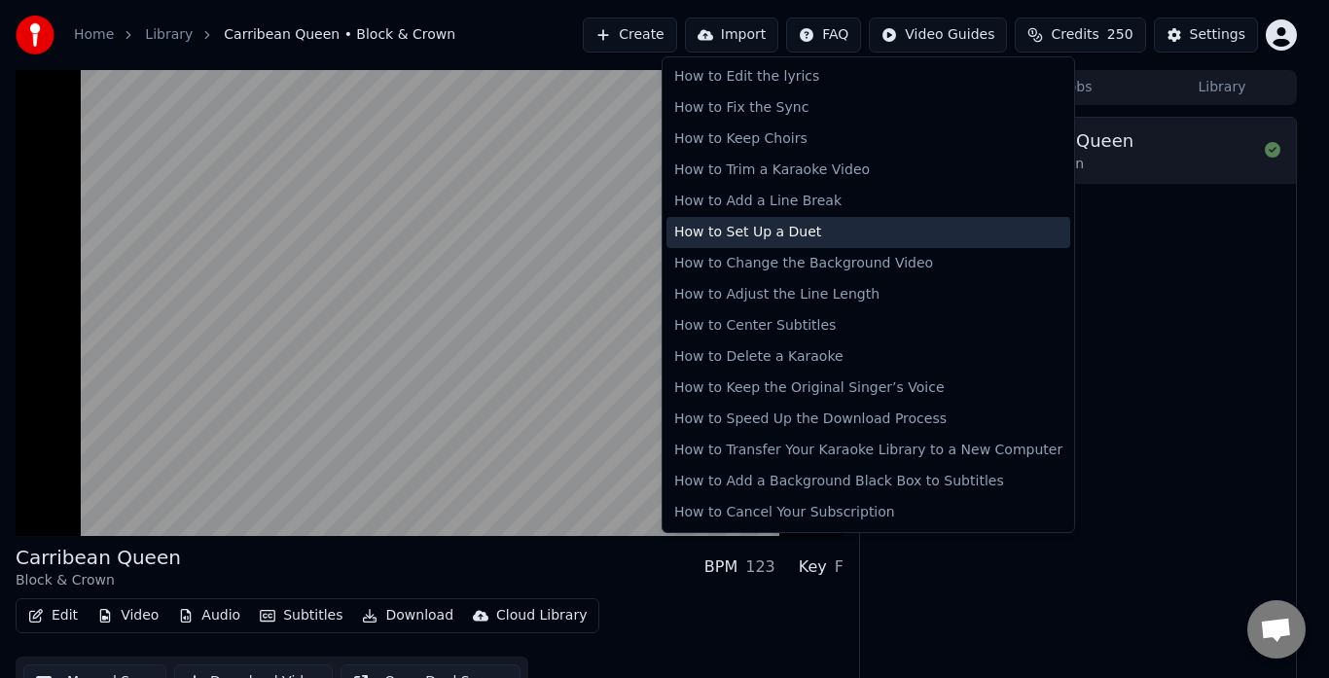
click at [773, 226] on div "How to Set Up a Duet" at bounding box center [868, 232] width 404 height 31
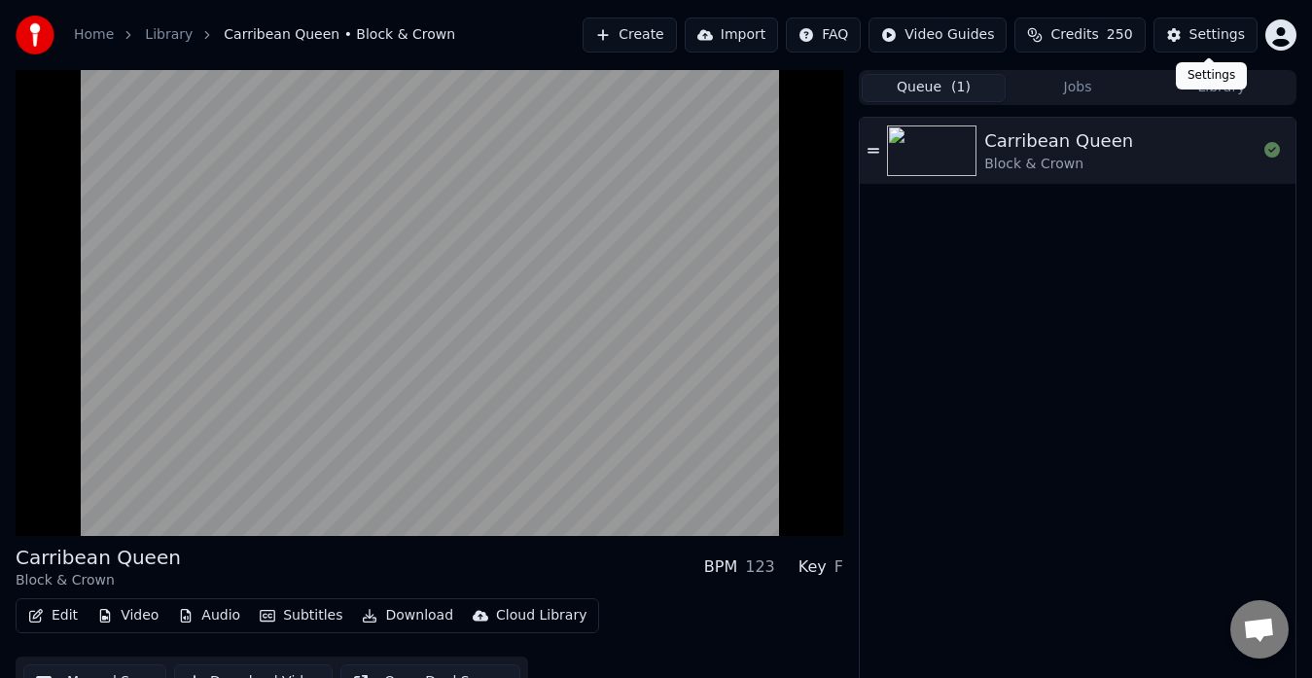
click at [1247, 40] on button "Settings" at bounding box center [1205, 35] width 104 height 35
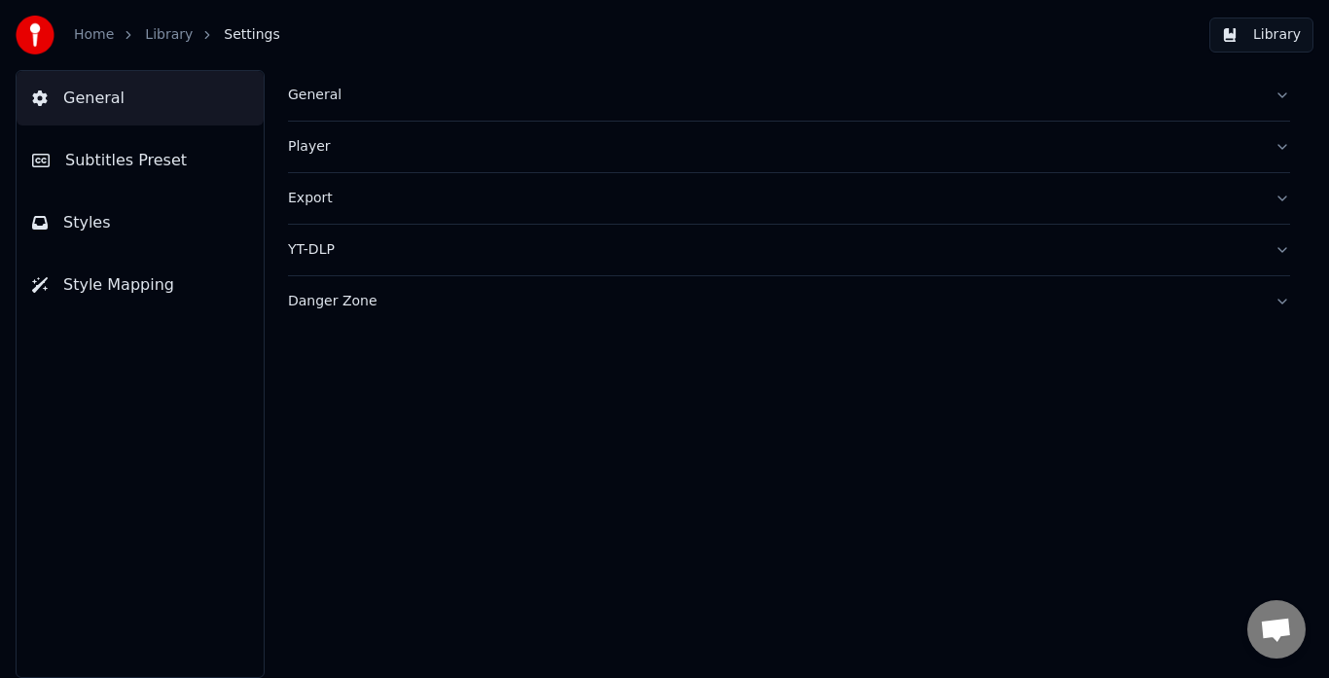
click at [90, 179] on button "Subtitles Preset" at bounding box center [140, 160] width 247 height 54
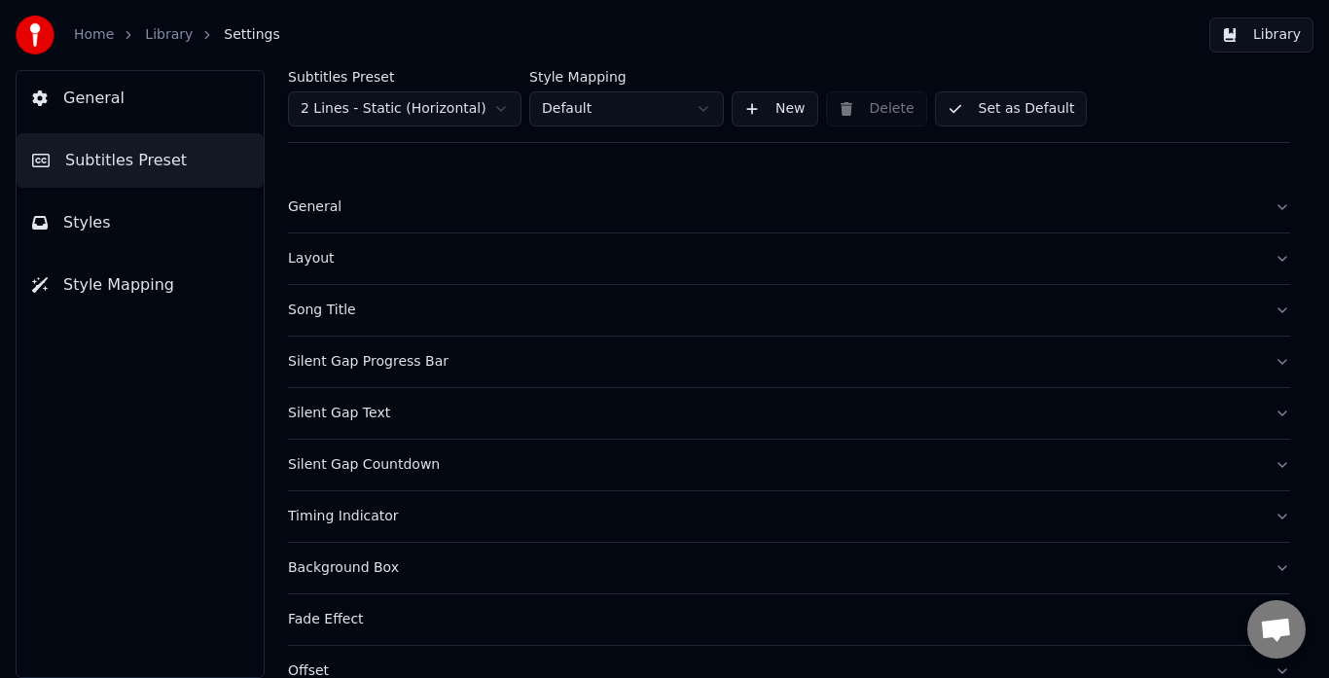
click at [110, 242] on button "Styles" at bounding box center [140, 222] width 247 height 54
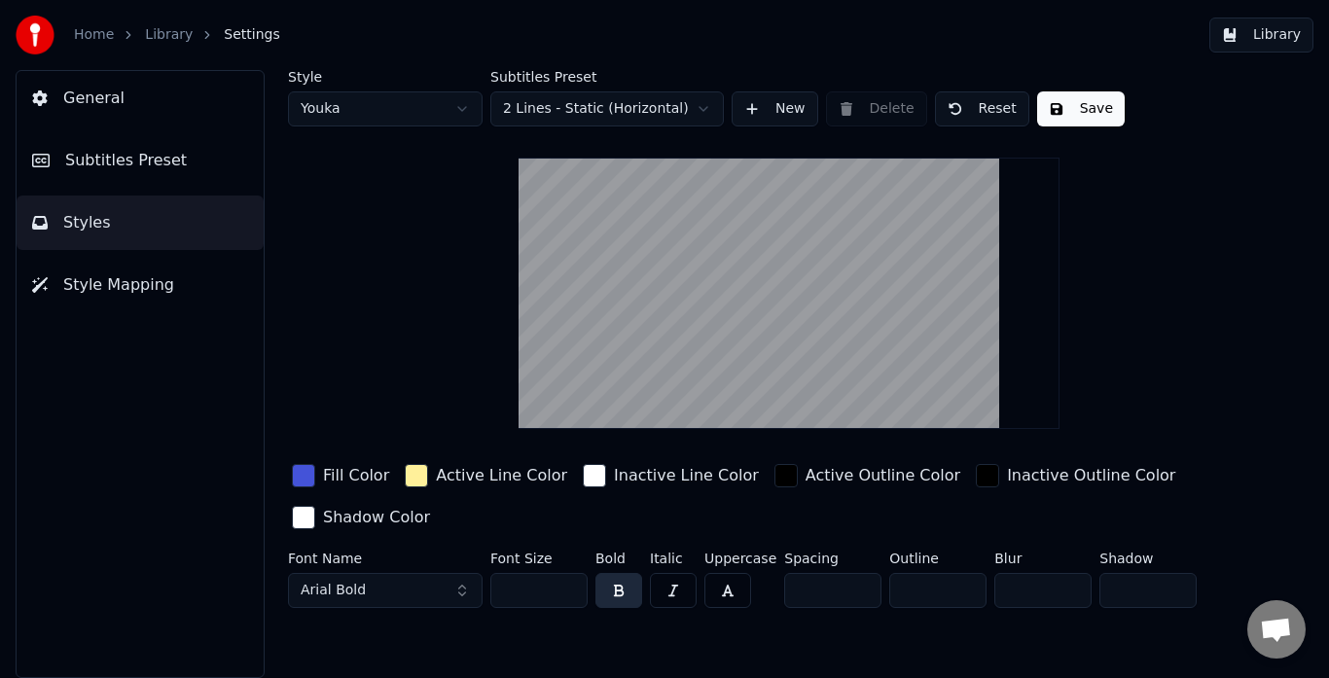
click at [128, 298] on button "Style Mapping" at bounding box center [140, 285] width 247 height 54
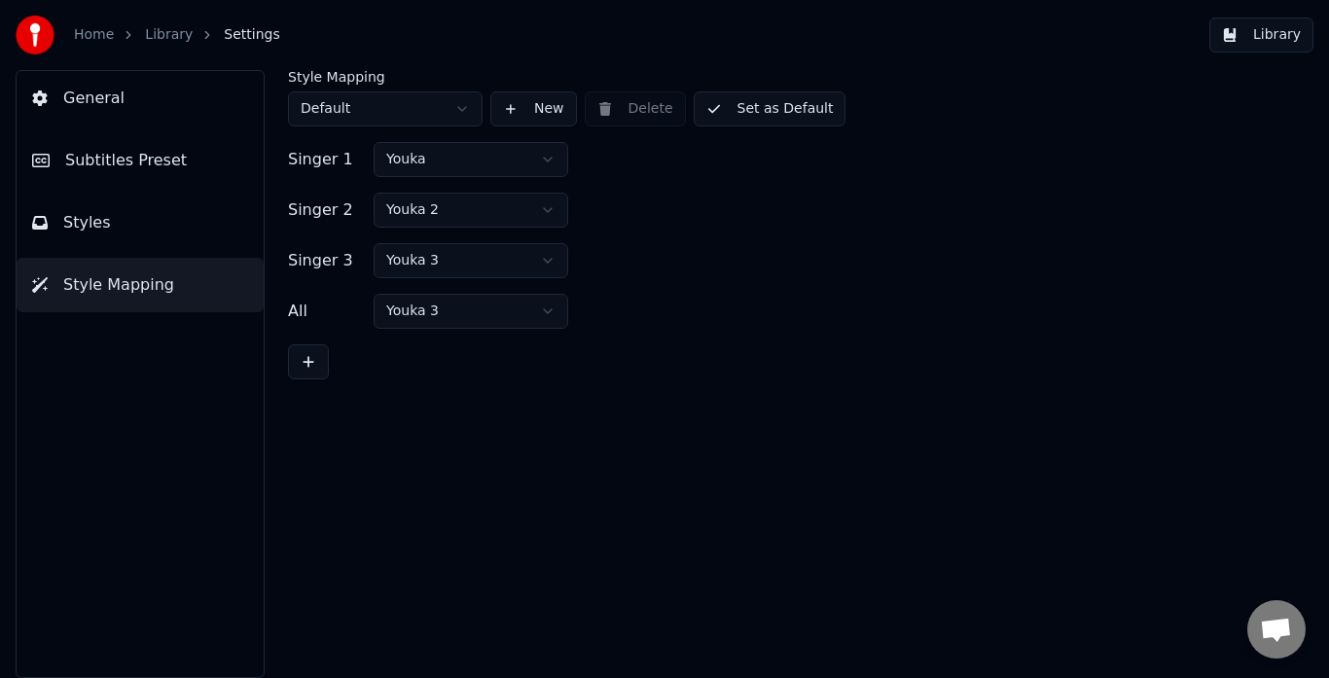
click at [489, 211] on html "Home Library Settings Library General Subtitles Preset Styles Style Mapping Sty…" at bounding box center [664, 339] width 1329 height 678
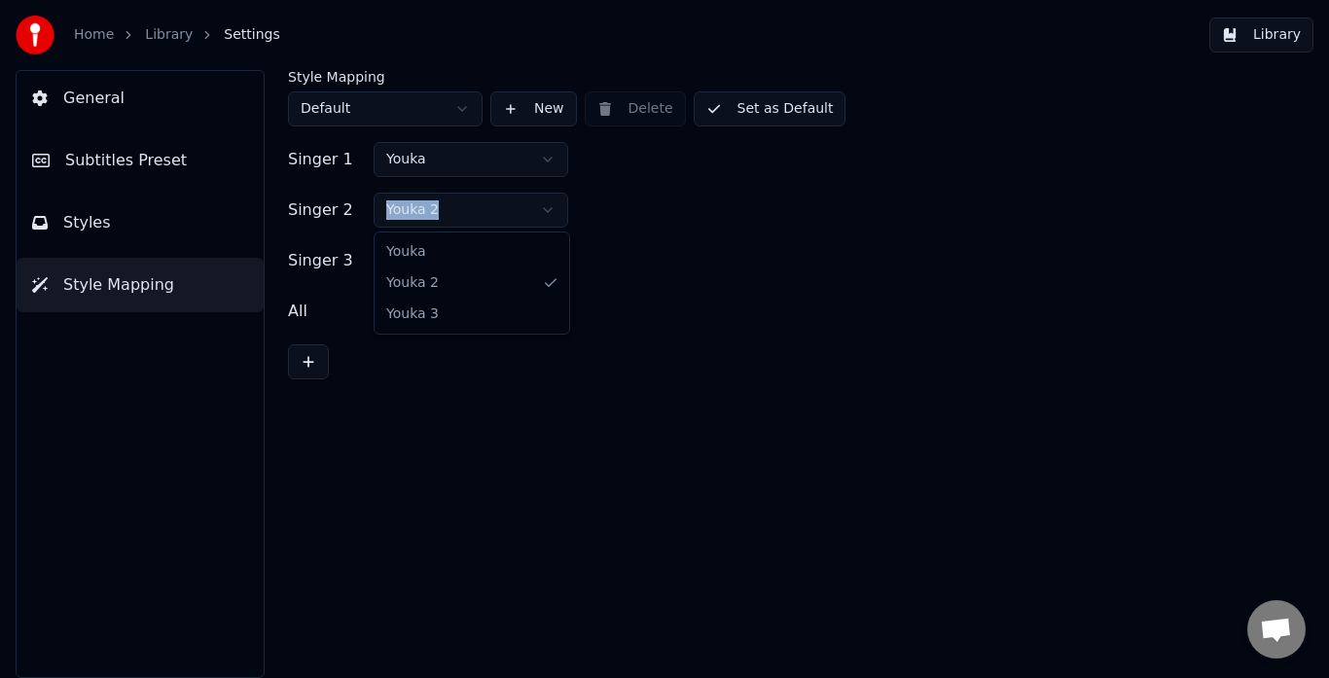
click at [489, 211] on html "Home Library Settings Library General Subtitles Preset Styles Style Mapping Sty…" at bounding box center [664, 339] width 1329 height 678
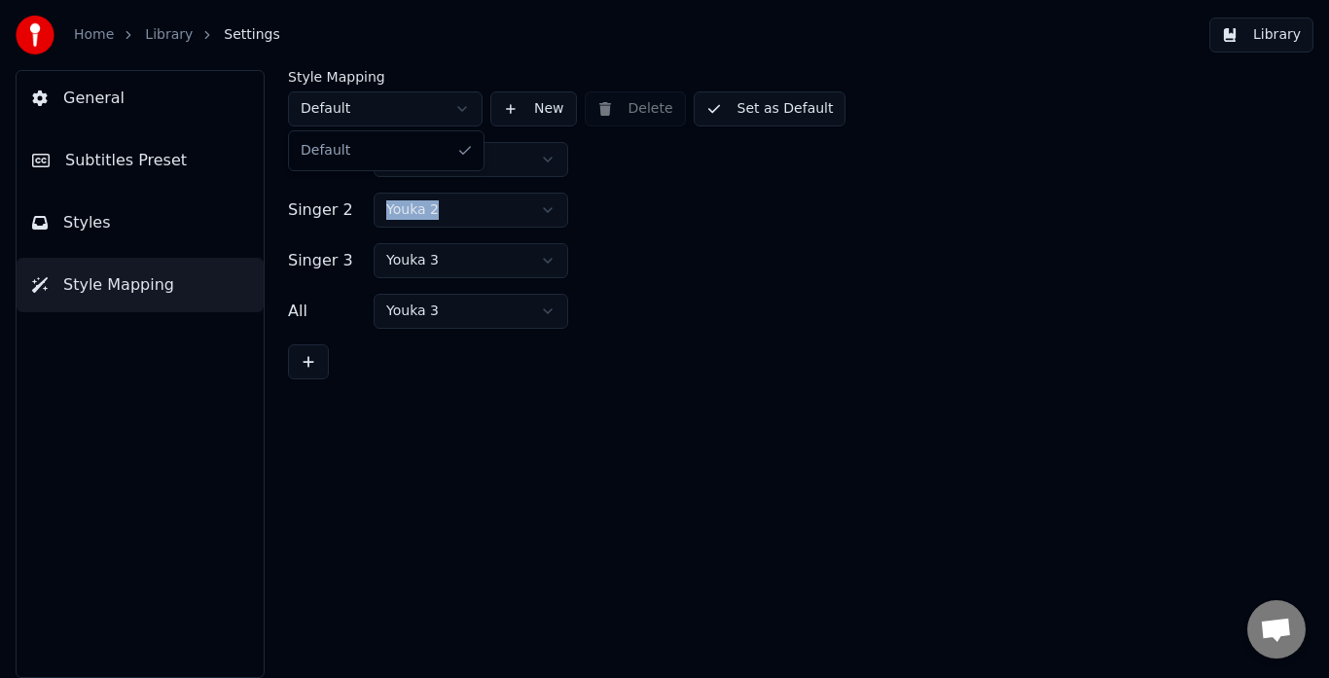
click at [325, 102] on html "Home Library Settings Library General Subtitles Preset Styles Style Mapping Sty…" at bounding box center [664, 339] width 1329 height 678
click at [88, 108] on span "General" at bounding box center [93, 98] width 61 height 23
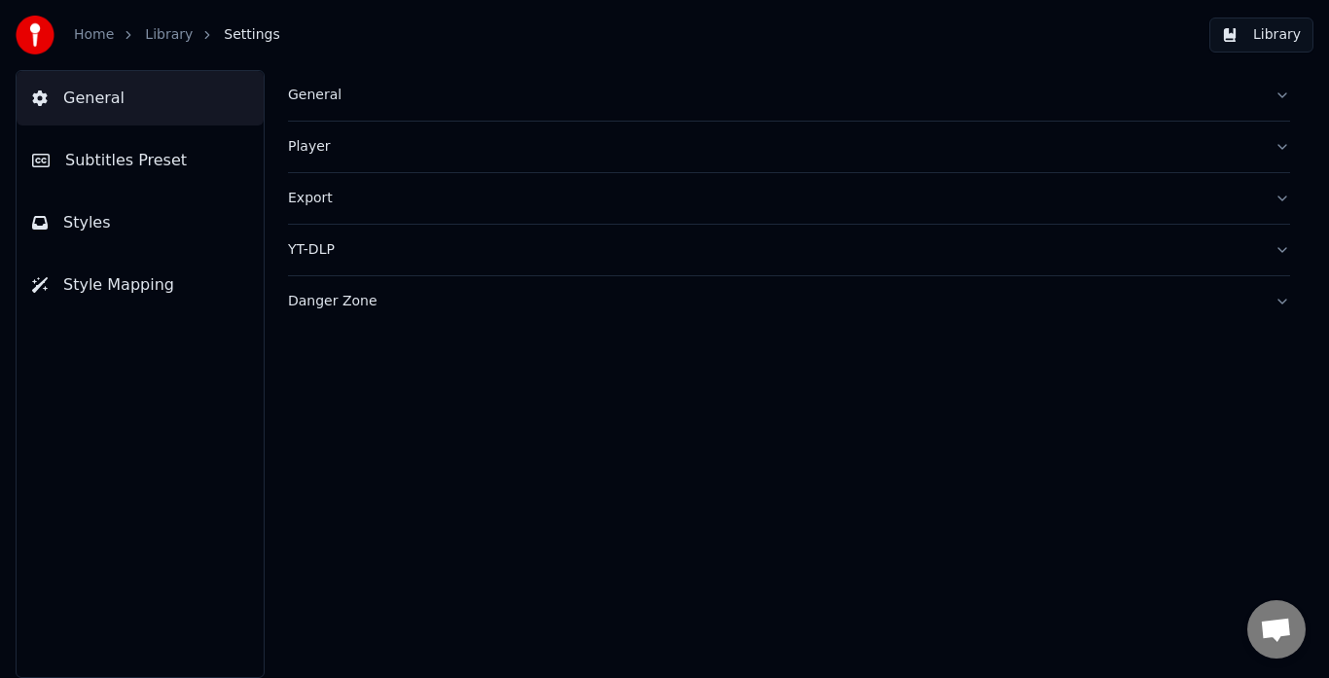
click at [380, 99] on div "General" at bounding box center [773, 95] width 971 height 19
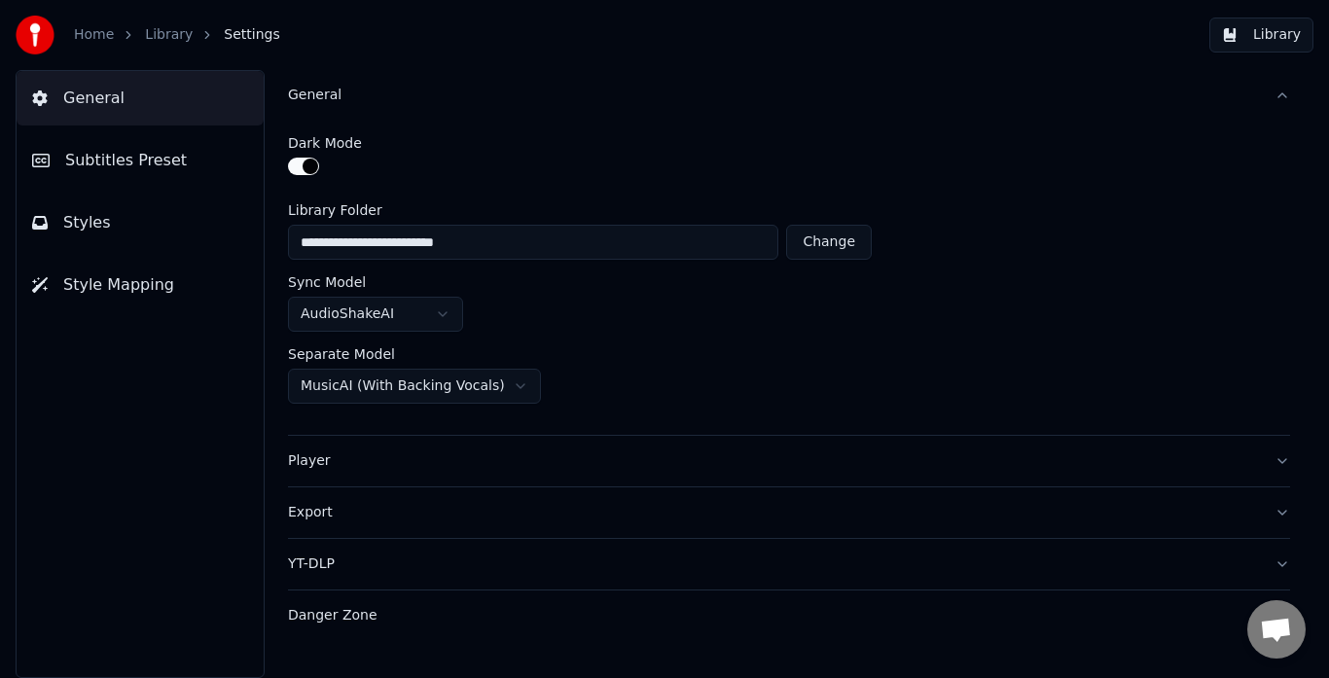
click at [413, 305] on html "**********" at bounding box center [664, 339] width 1329 height 678
click at [466, 374] on html "**********" at bounding box center [664, 339] width 1329 height 678
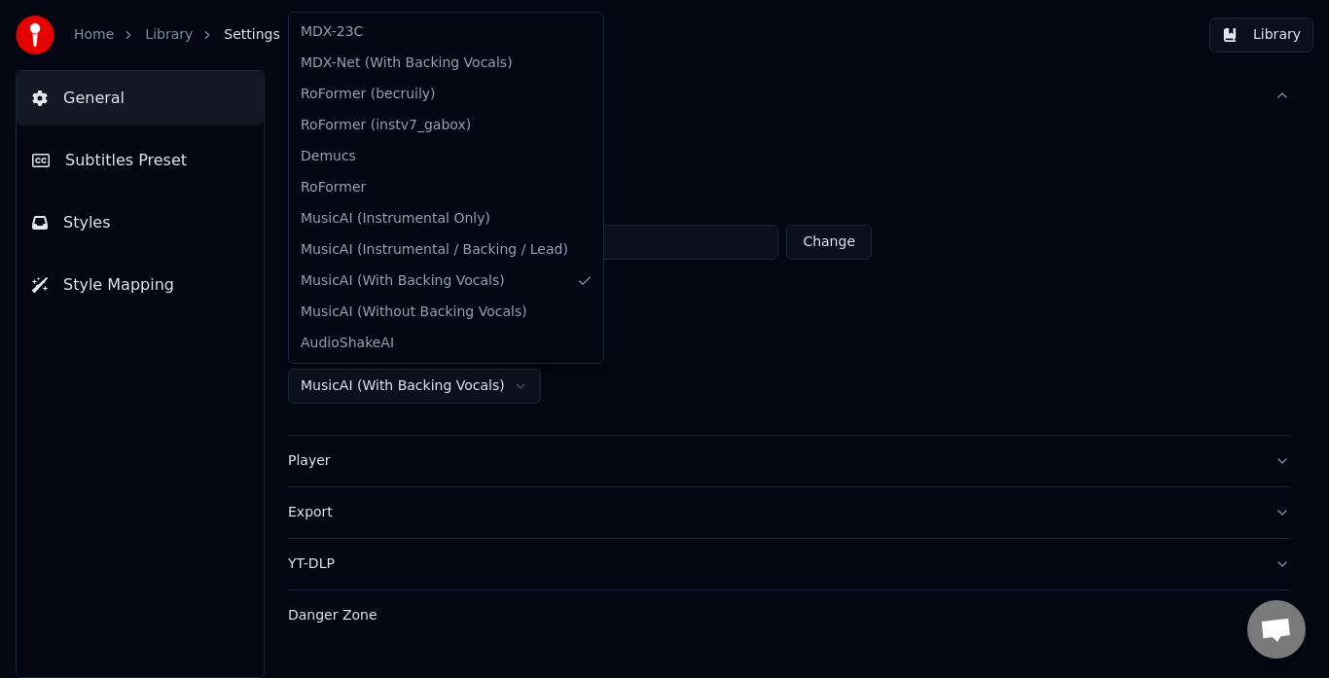
click at [161, 409] on html "**********" at bounding box center [664, 339] width 1329 height 678
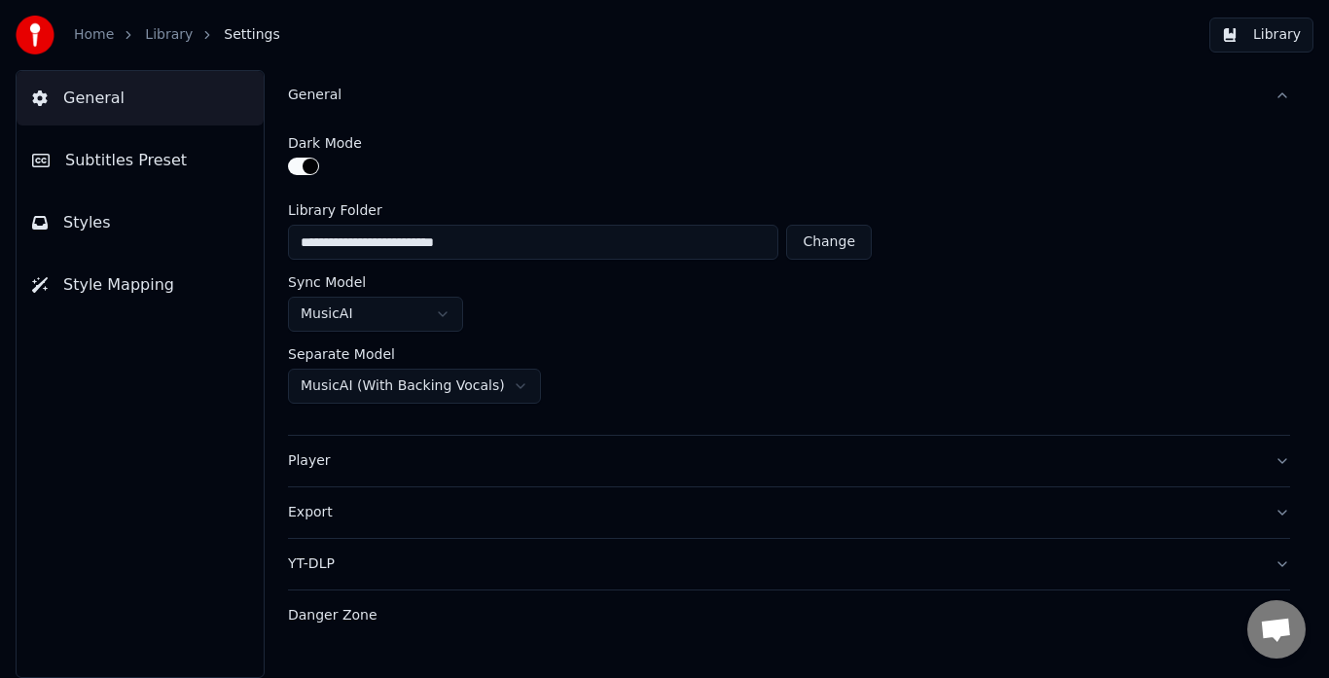
click at [98, 30] on link "Home" at bounding box center [94, 34] width 40 height 19
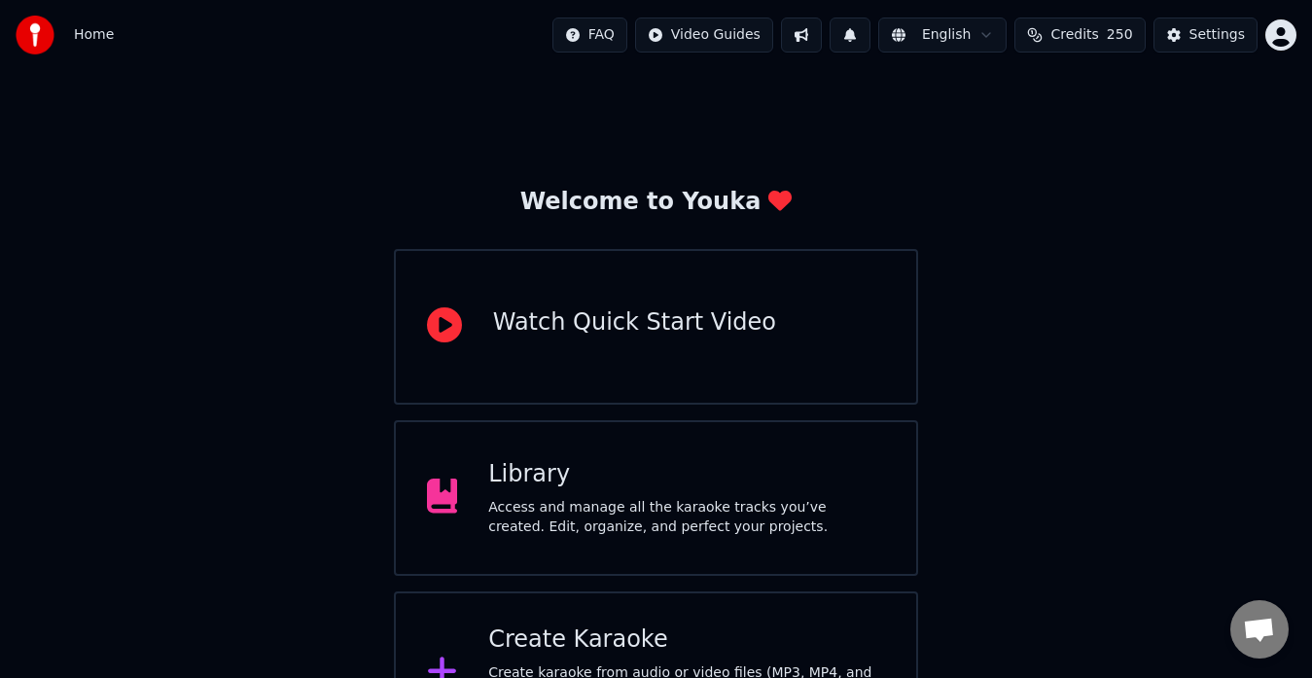
click at [953, 31] on html "Home FAQ Video Guides English Credits 250 Settings Welcome to Youka Watch Quick…" at bounding box center [656, 377] width 1312 height 755
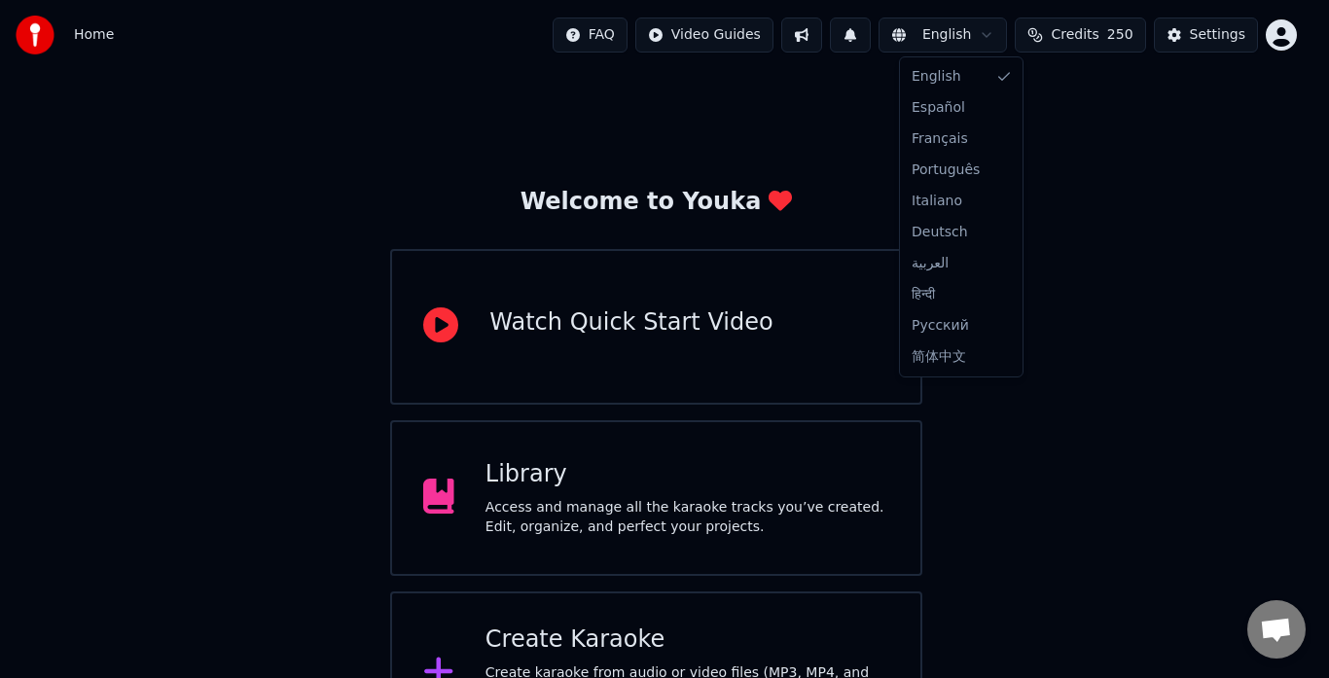
click at [953, 31] on html "Home FAQ Video Guides English Credits 250 Settings Welcome to Youka Watch Quick…" at bounding box center [664, 377] width 1329 height 755
